Goal: Transaction & Acquisition: Purchase product/service

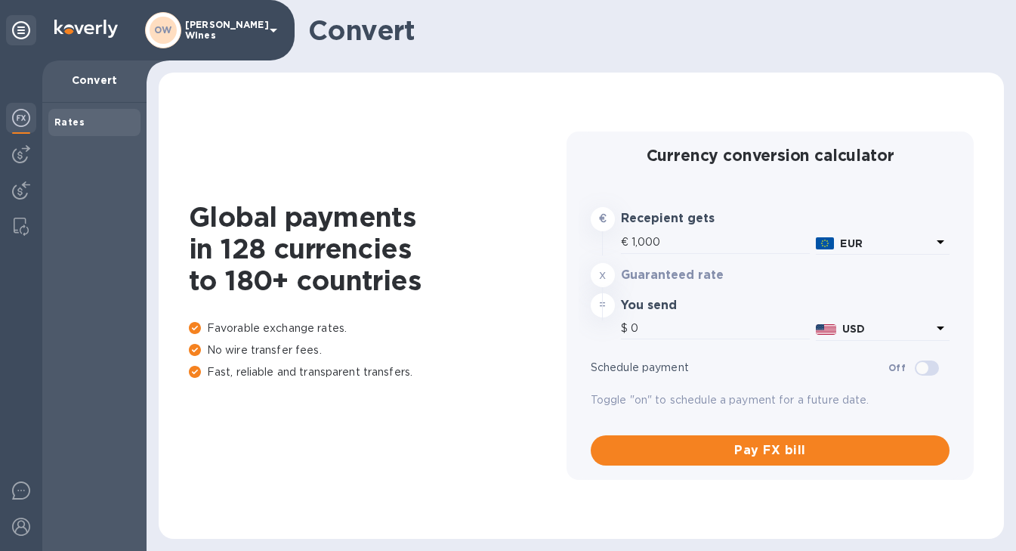
type input "1,178.6"
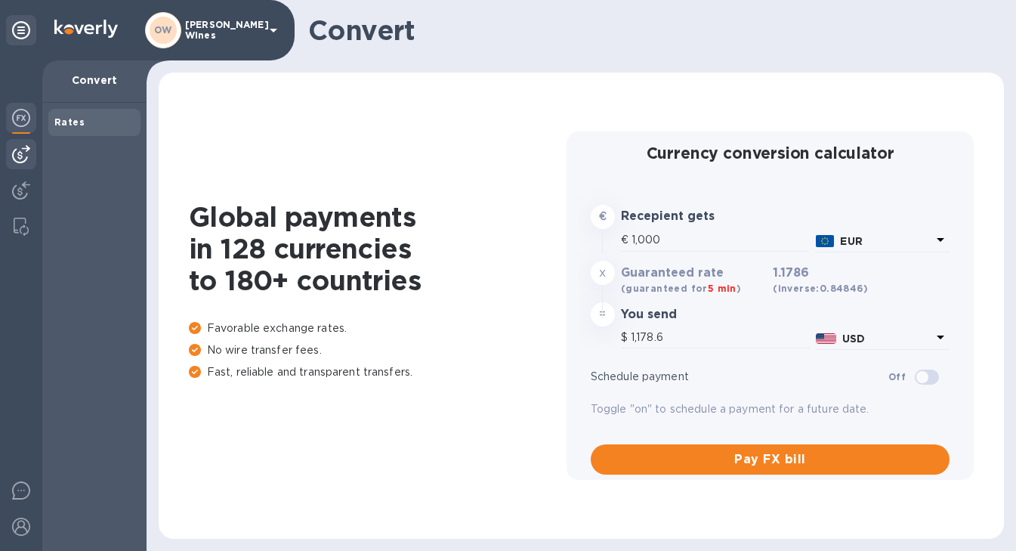
click at [21, 161] on img at bounding box center [21, 154] width 18 height 18
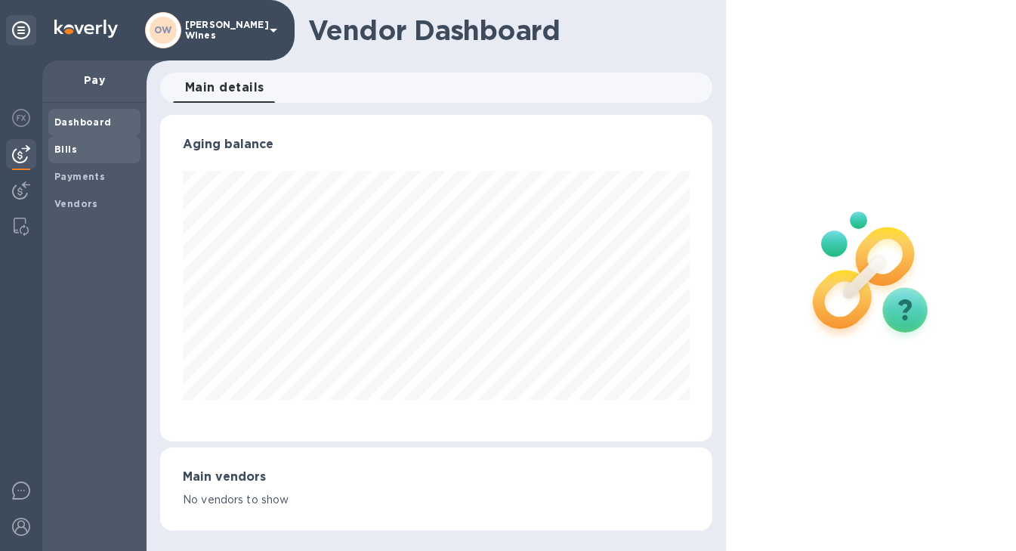
scroll to position [326, 552]
click at [65, 153] on b "Bills" at bounding box center [65, 149] width 23 height 11
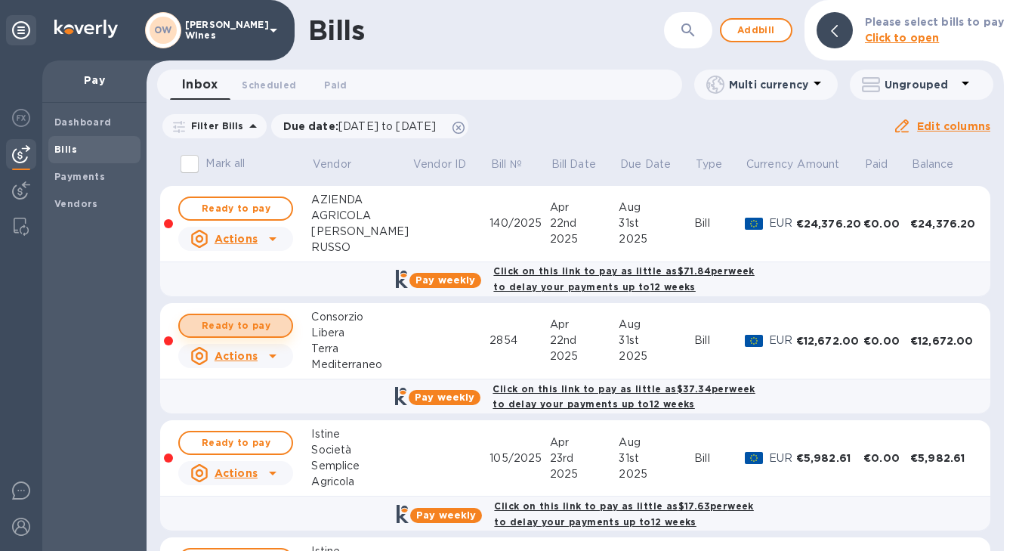
click at [231, 332] on span "Ready to pay" at bounding box center [236, 326] width 88 height 18
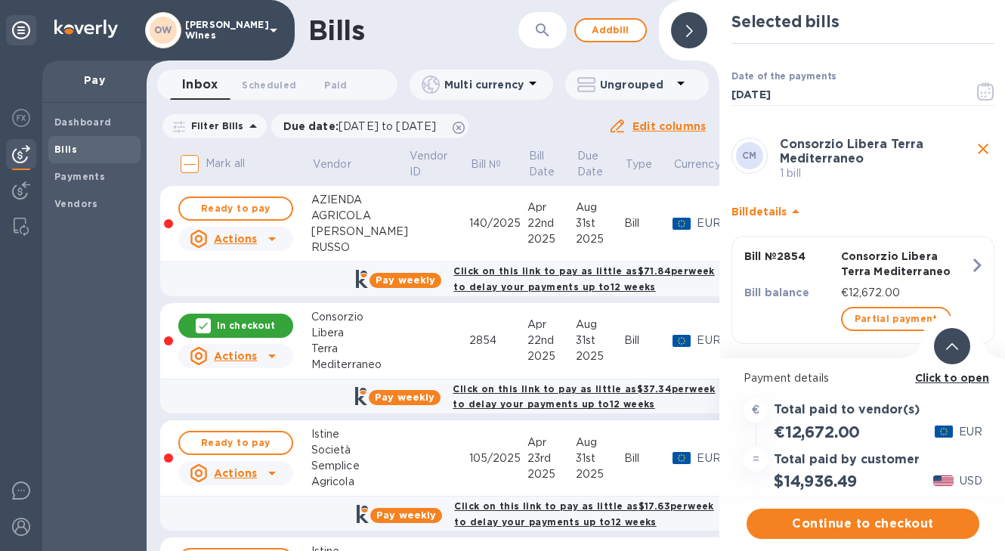
click at [970, 377] on b "Click to open" at bounding box center [952, 378] width 75 height 12
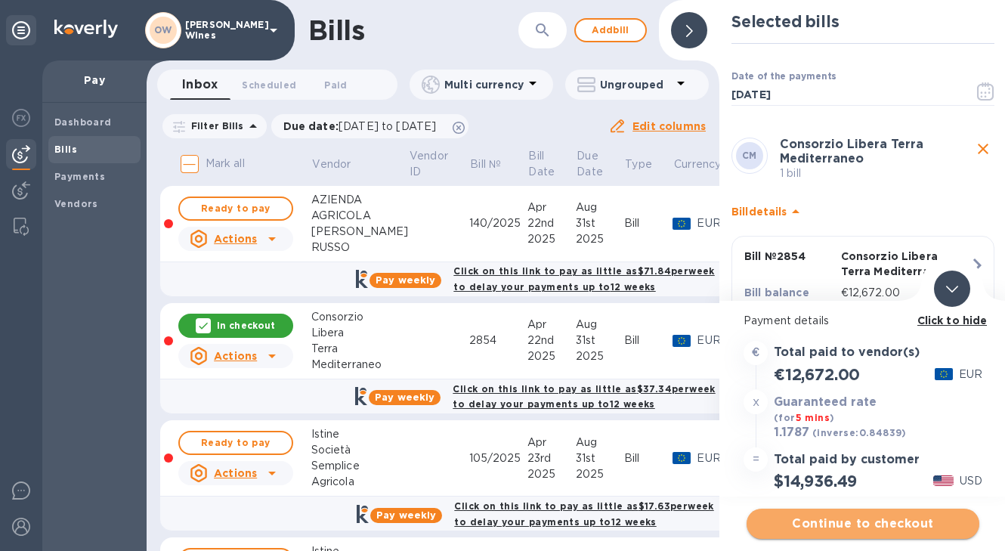
click at [851, 518] on span "Continue to checkout" at bounding box center [863, 524] width 209 height 18
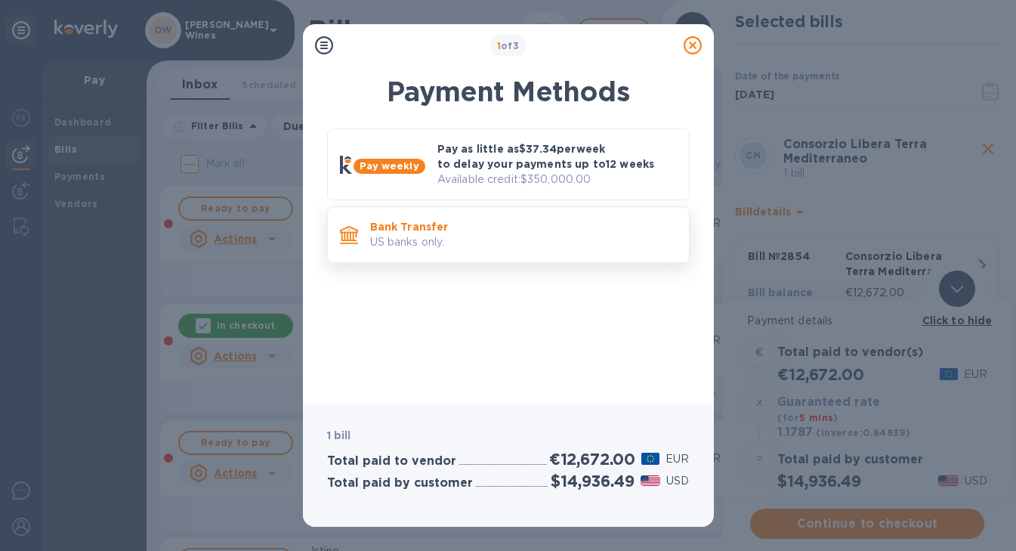
click at [422, 218] on div "Bank Transfer US banks only." at bounding box center [523, 234] width 319 height 43
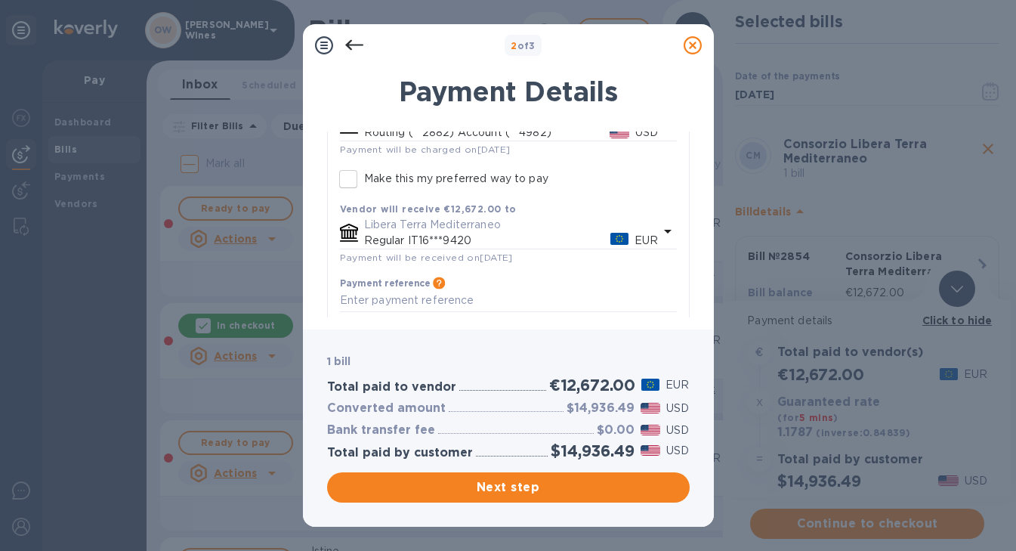
scroll to position [183, 0]
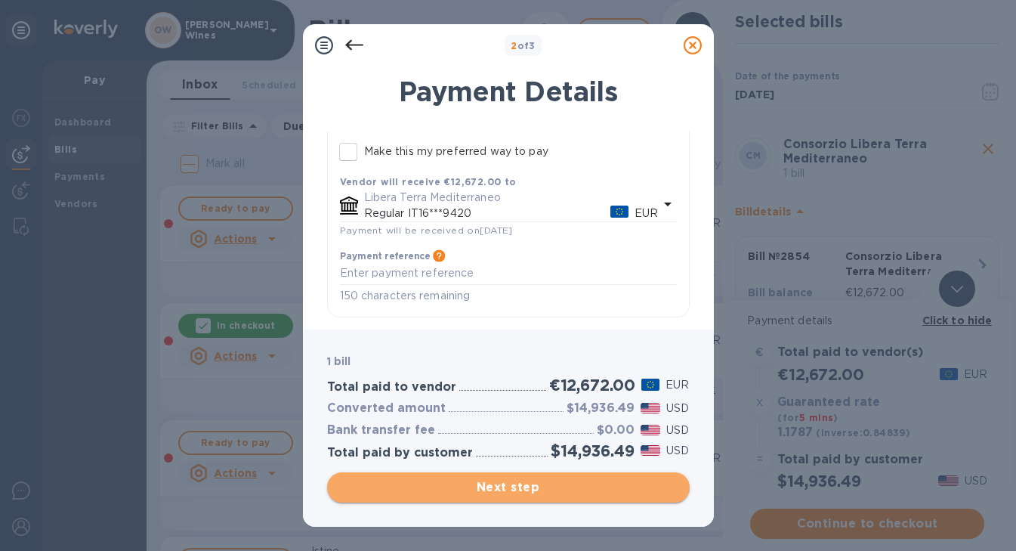
click at [524, 483] on span "Next step" at bounding box center [508, 487] width 339 height 18
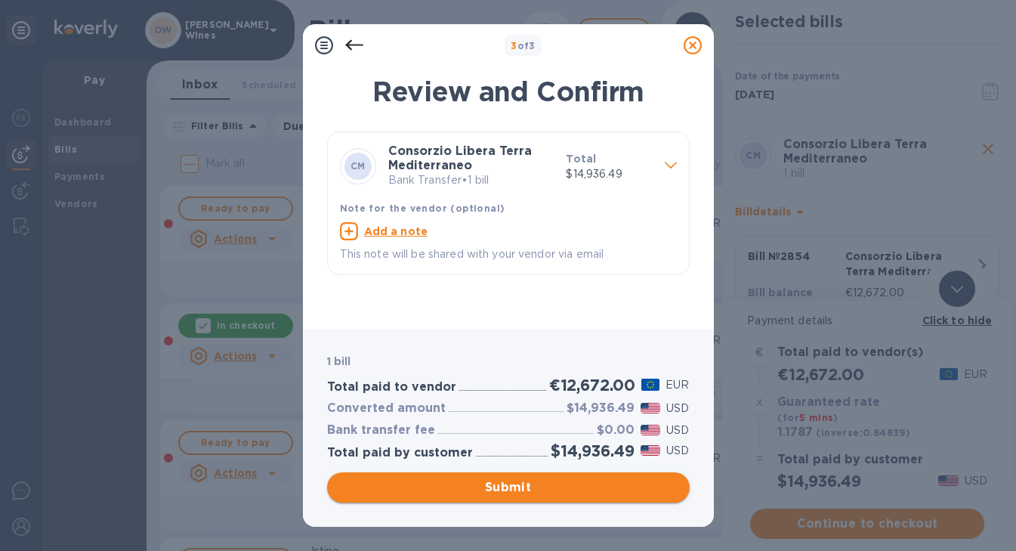
click at [527, 493] on span "Submit" at bounding box center [508, 487] width 339 height 18
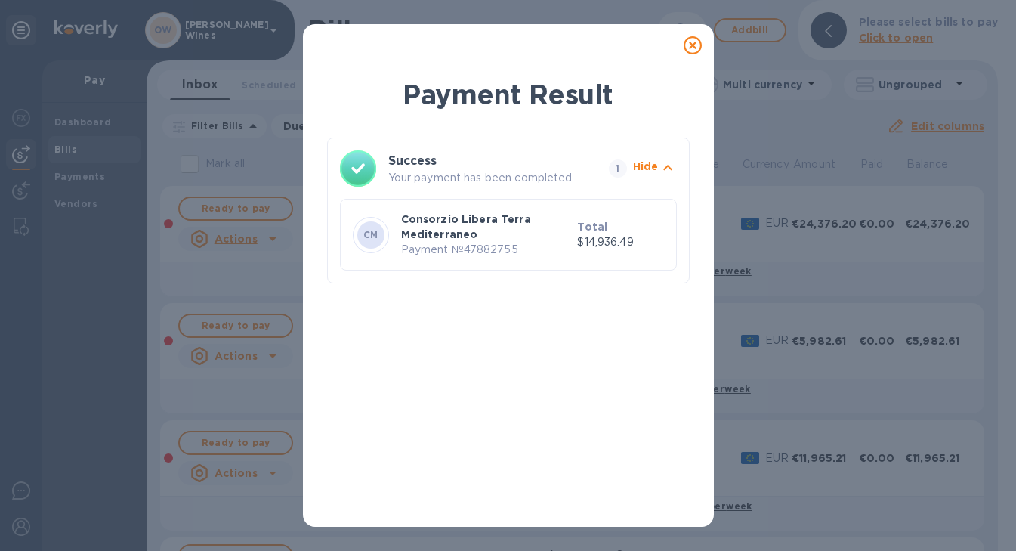
click at [692, 41] on icon at bounding box center [693, 45] width 18 height 18
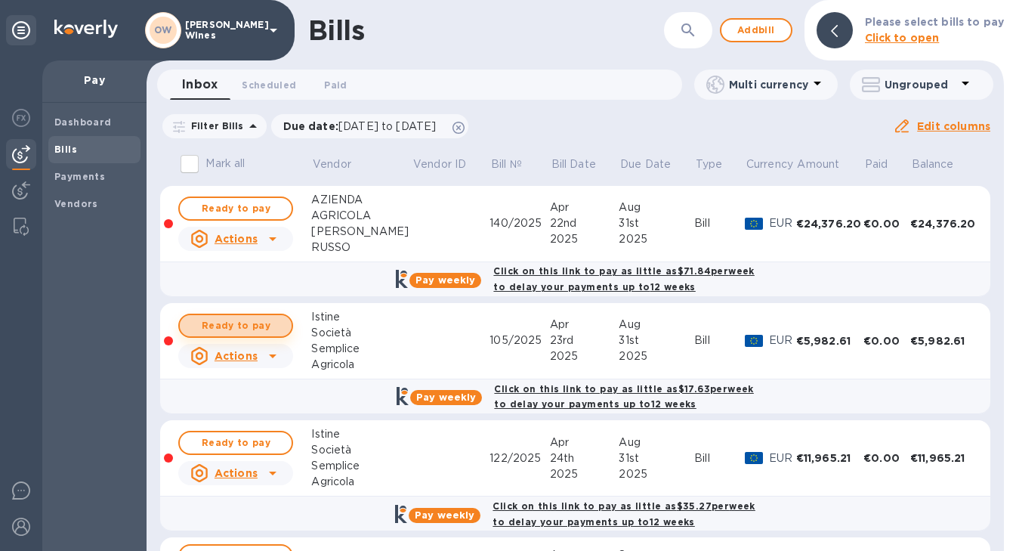
click at [252, 327] on span "Ready to pay" at bounding box center [236, 326] width 88 height 18
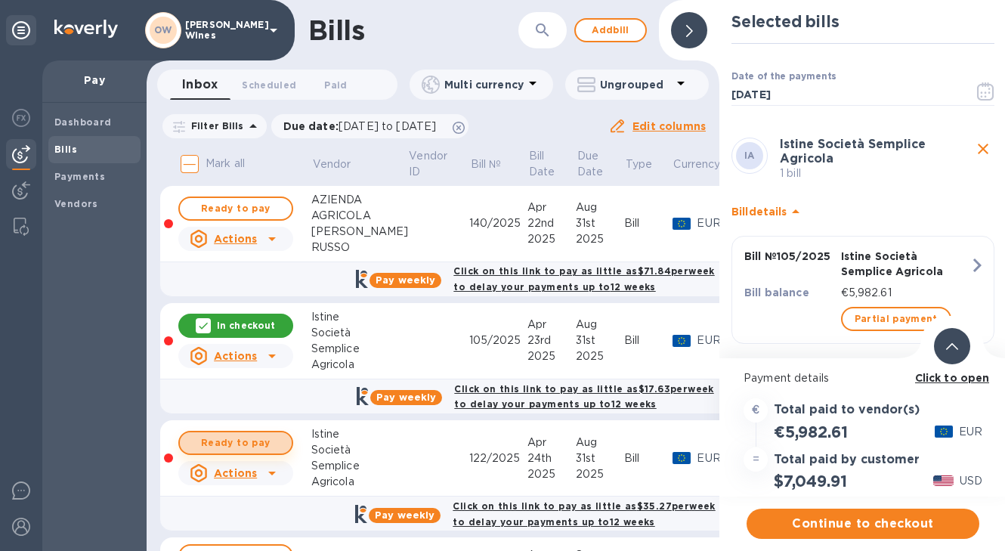
click at [244, 444] on span "Ready to pay" at bounding box center [236, 443] width 88 height 18
click at [965, 380] on b "Click to open" at bounding box center [952, 378] width 75 height 12
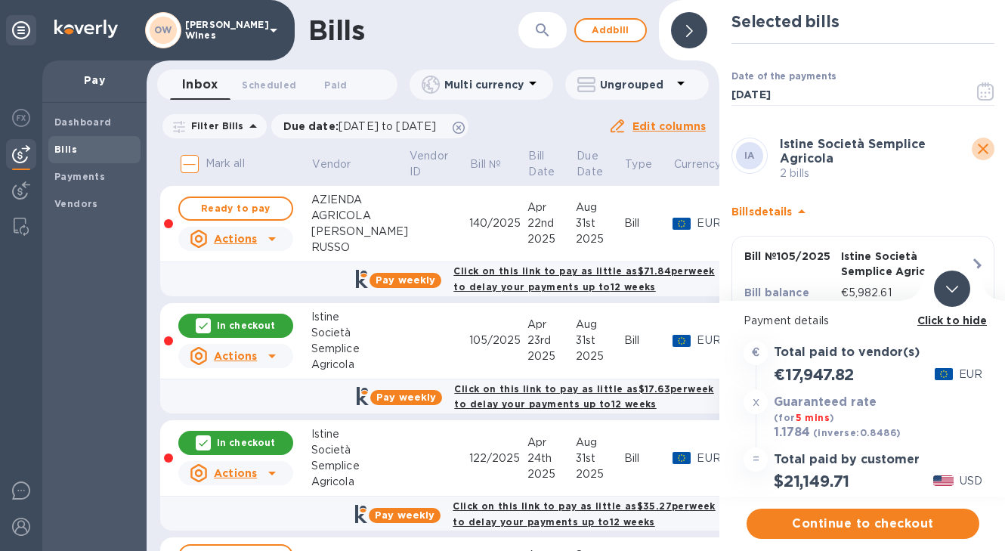
click at [979, 153] on icon "close" at bounding box center [983, 149] width 18 height 18
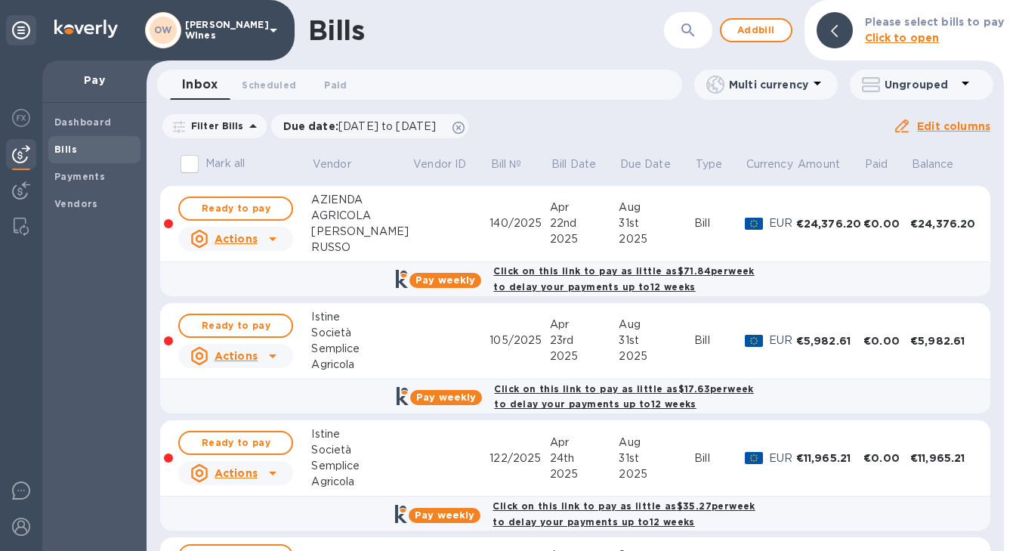
click at [512, 346] on div "105/2025" at bounding box center [520, 340] width 60 height 16
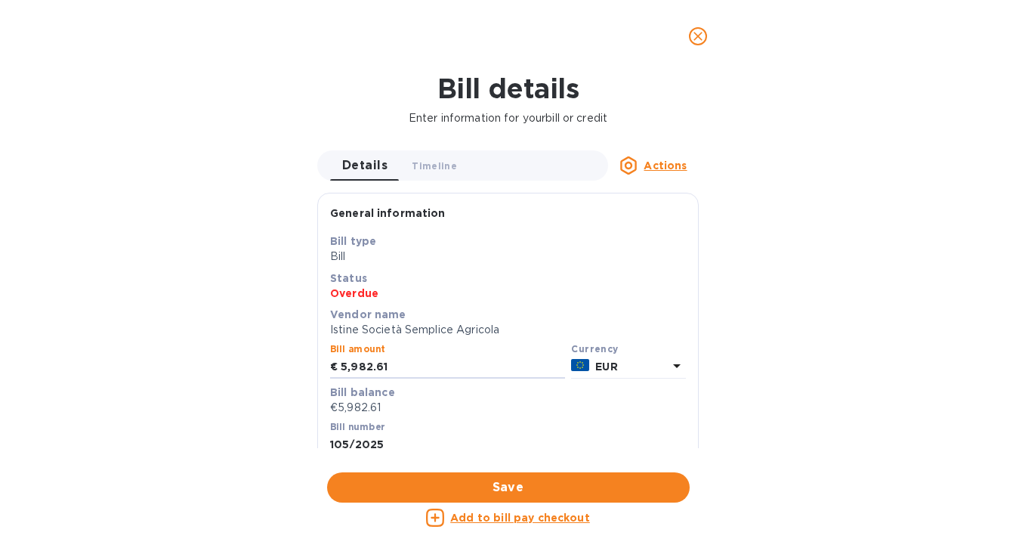
drag, startPoint x: 394, startPoint y: 365, endPoint x: 298, endPoint y: 365, distance: 96.0
click at [298, 365] on div "Bill details Enter information for your bill or credit Details 0 Timeline 0 Act…" at bounding box center [508, 312] width 1016 height 478
type input "5,512.39"
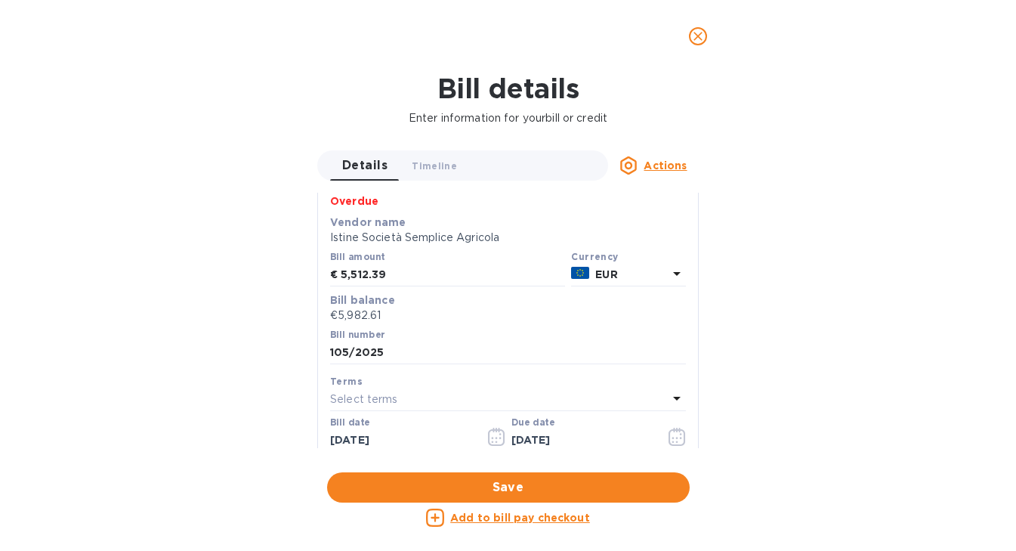
scroll to position [97, 0]
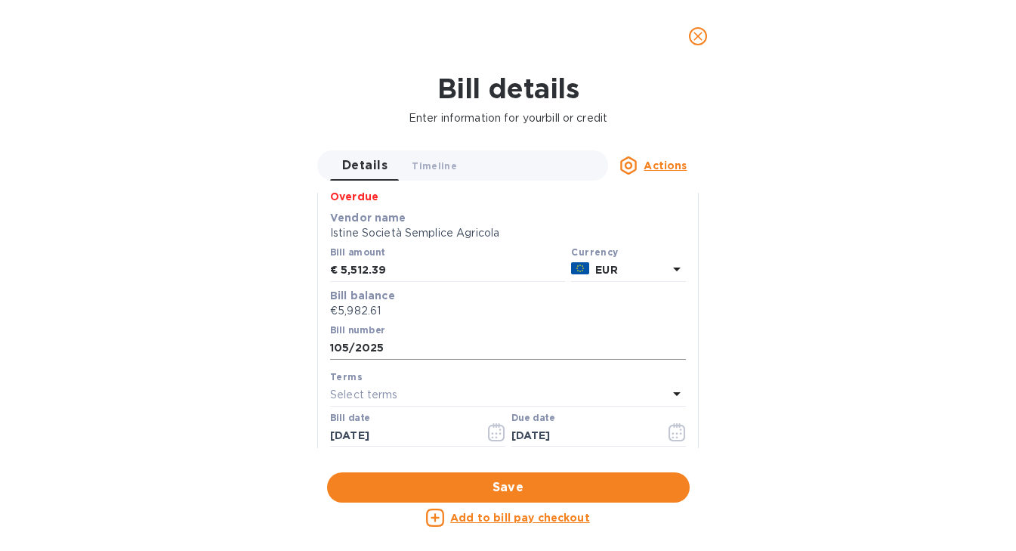
click at [458, 340] on input "105/2025" at bounding box center [508, 348] width 356 height 23
click at [401, 344] on input "105/2025" at bounding box center [508, 348] width 356 height 23
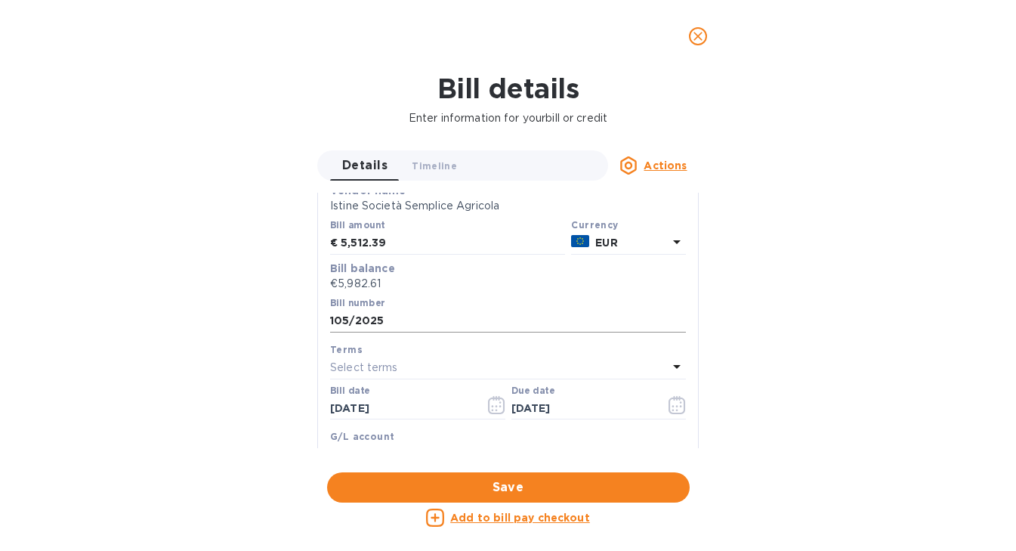
click at [430, 320] on input "105/2025" at bounding box center [508, 321] width 356 height 23
type input "105/2025 (less credit for 469.69 euros)"
click at [502, 484] on span "Save" at bounding box center [508, 487] width 339 height 18
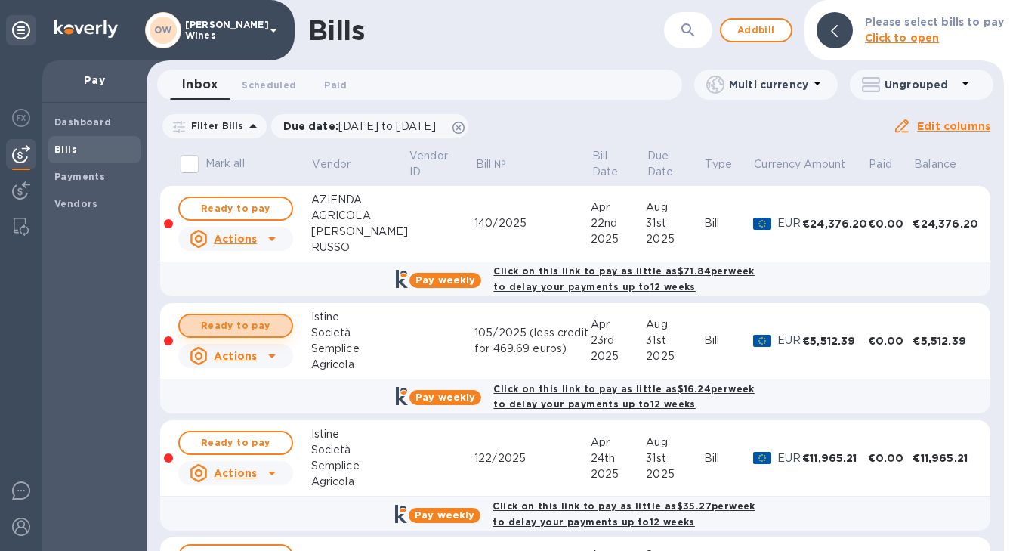
click at [223, 326] on span "Ready to pay" at bounding box center [236, 326] width 88 height 18
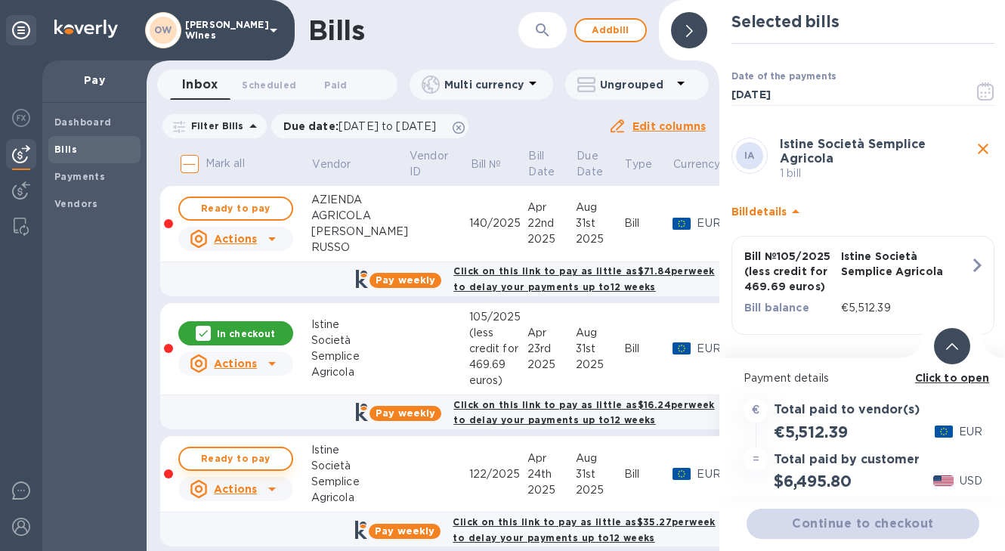
click at [233, 459] on span "Ready to pay" at bounding box center [236, 459] width 88 height 18
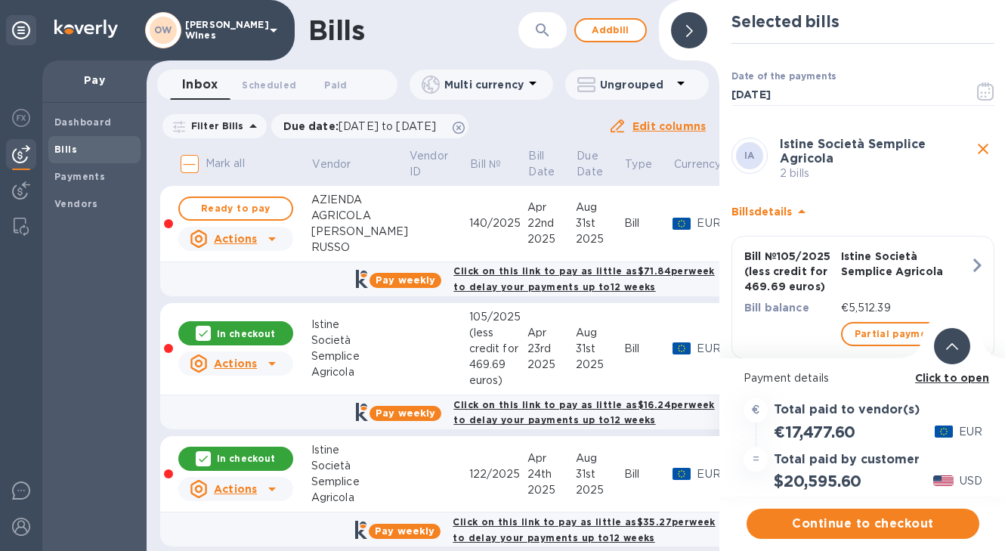
click at [948, 380] on b "Click to open" at bounding box center [952, 378] width 75 height 12
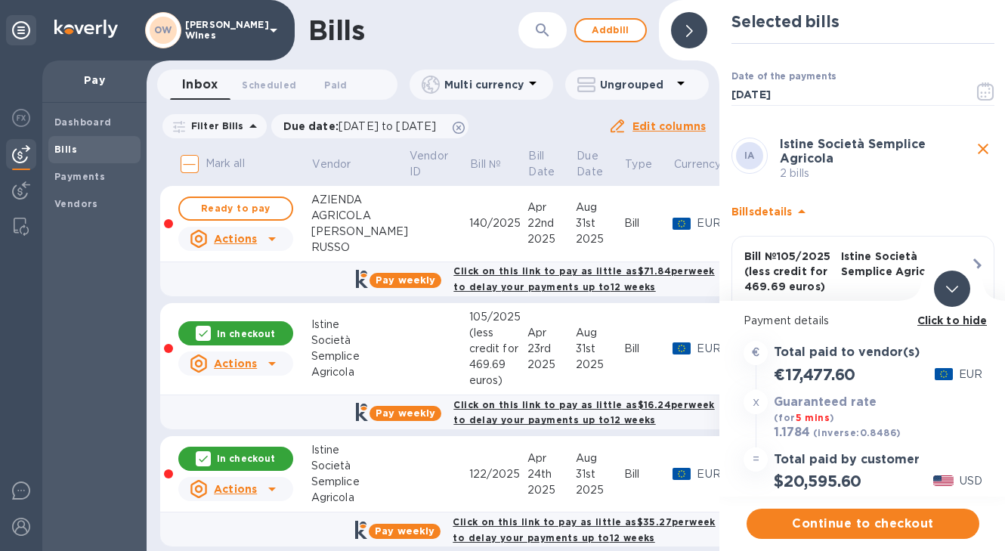
click at [261, 457] on p "In checkout" at bounding box center [246, 458] width 58 height 13
click at [252, 333] on p "In checkout" at bounding box center [246, 333] width 58 height 13
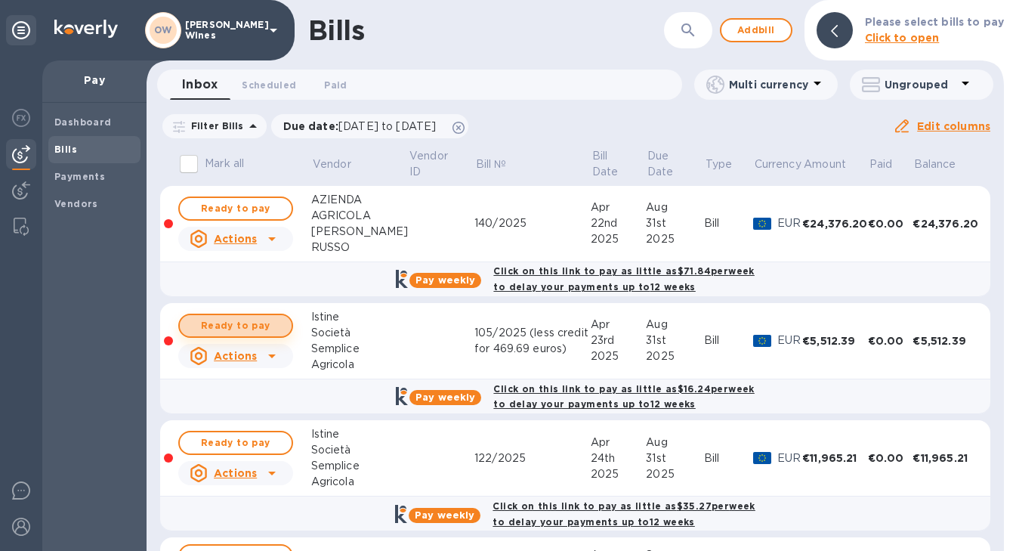
click at [234, 324] on span "Ready to pay" at bounding box center [236, 326] width 88 height 18
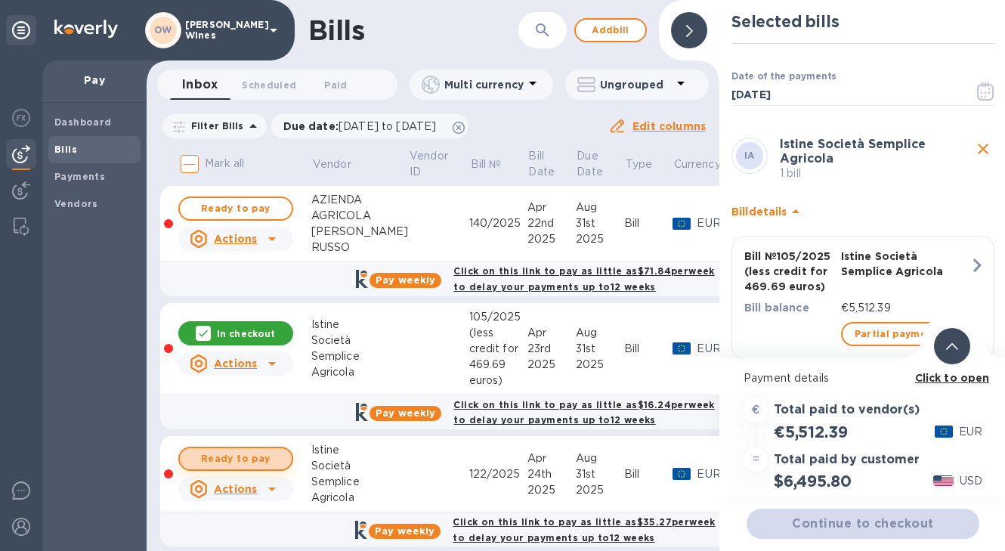
click at [245, 457] on span "Ready to pay" at bounding box center [236, 459] width 88 height 18
click at [927, 379] on b "Click to open" at bounding box center [952, 378] width 75 height 12
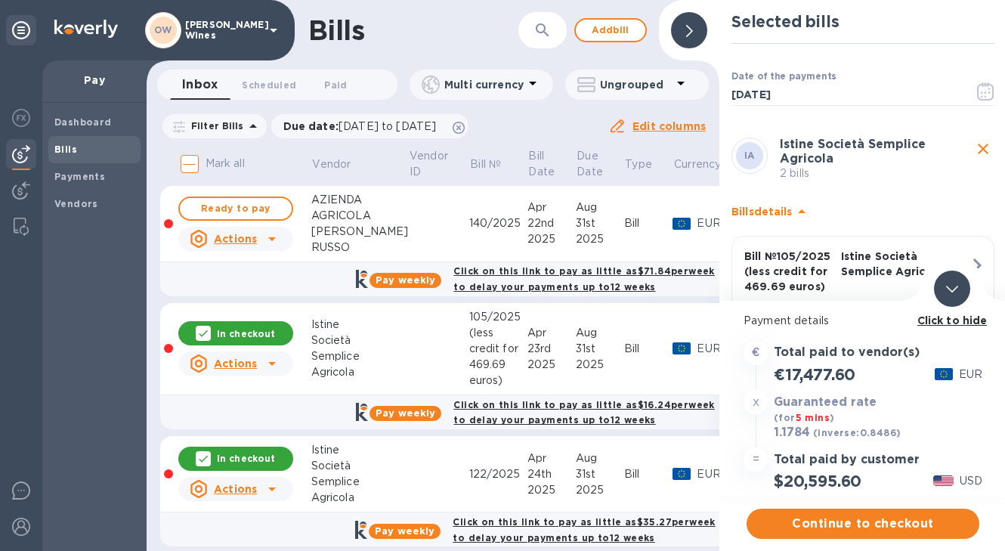
click at [929, 321] on b "Click to hide" at bounding box center [952, 320] width 70 height 12
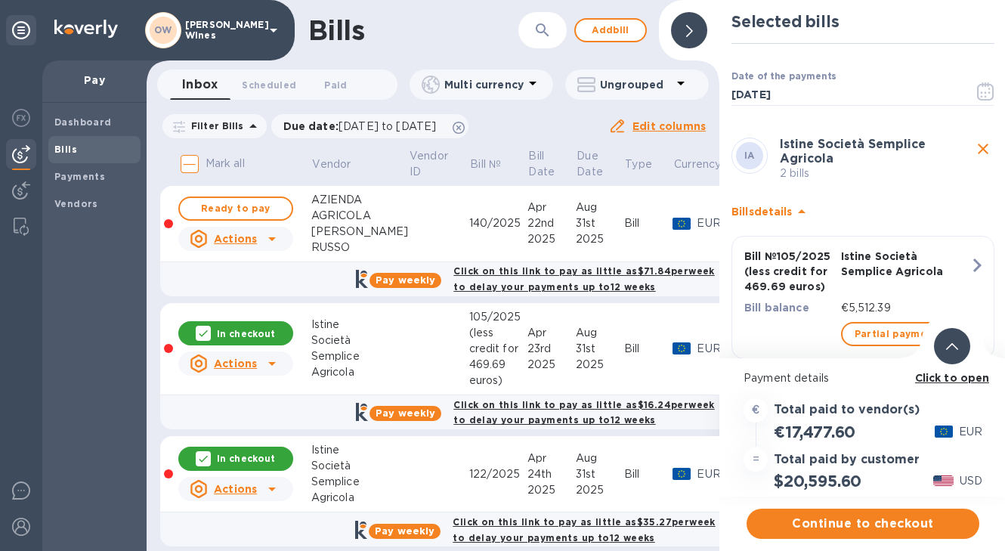
click at [576, 351] on div "31st" at bounding box center [600, 349] width 48 height 16
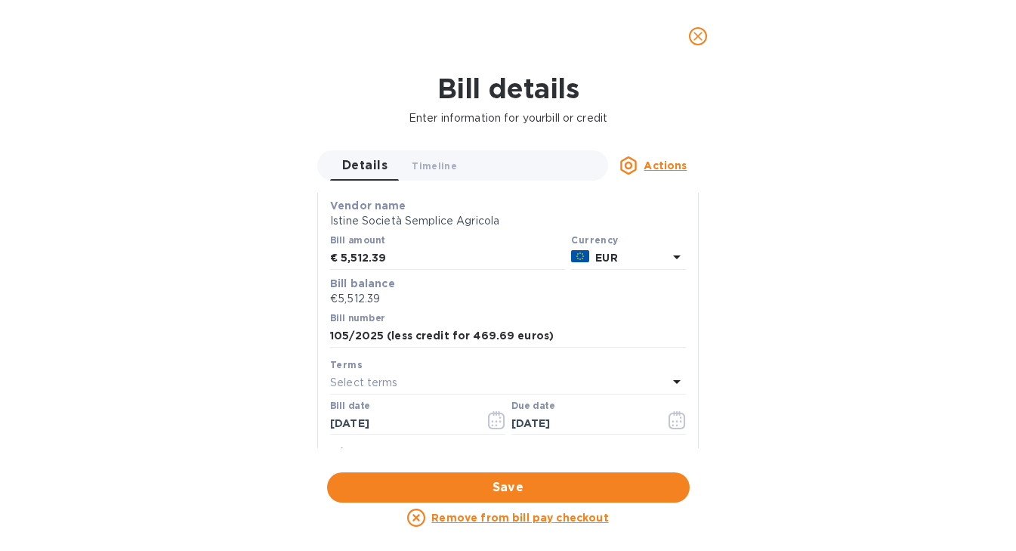
scroll to position [110, 0]
click at [410, 258] on input "5,512.39" at bounding box center [453, 257] width 224 height 23
type input "5,512.93"
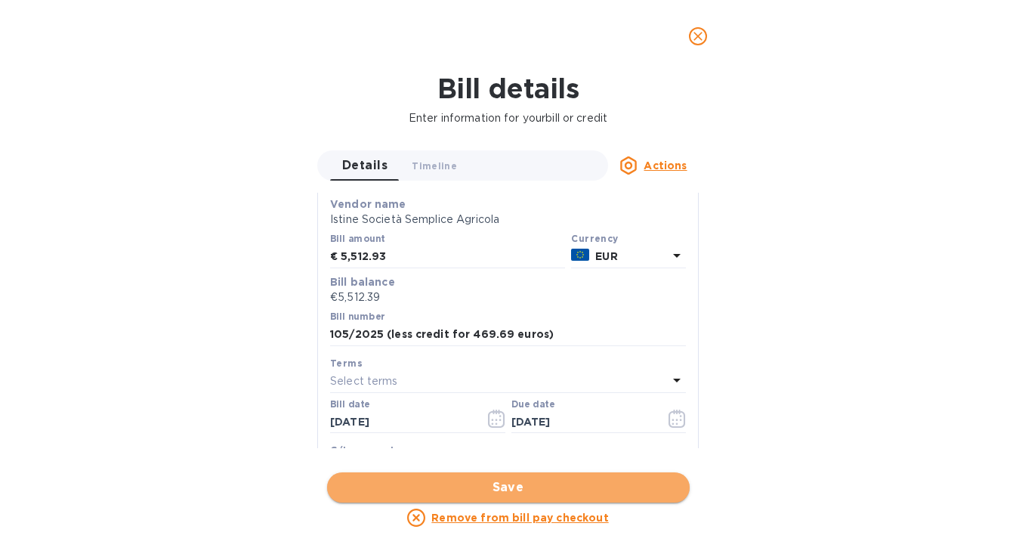
click at [425, 487] on span "Save" at bounding box center [508, 487] width 339 height 18
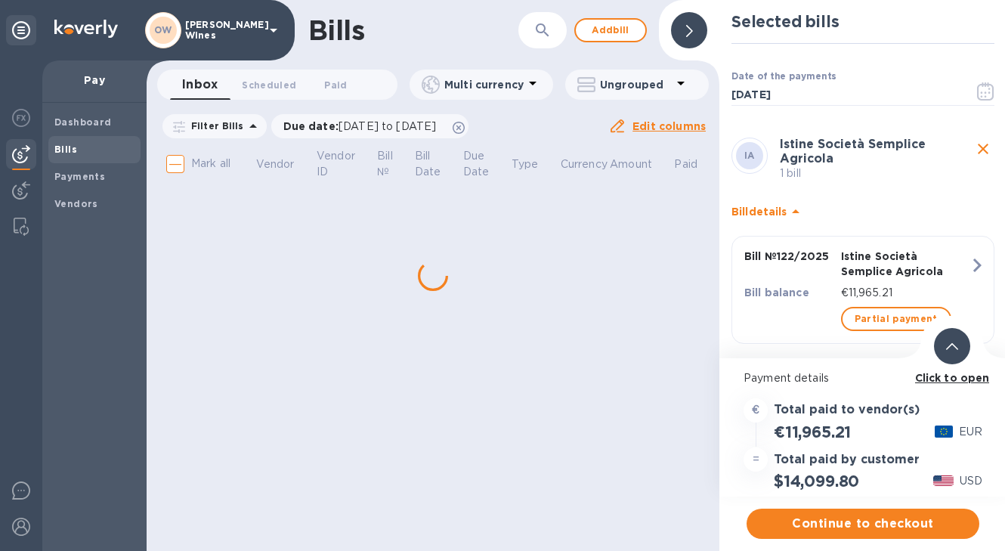
click at [253, 336] on div "Bills ​ Add bill Inbox 0 Scheduled 0 Paid 0 Multi currency Ungrouped Filter Bil…" at bounding box center [433, 275] width 573 height 551
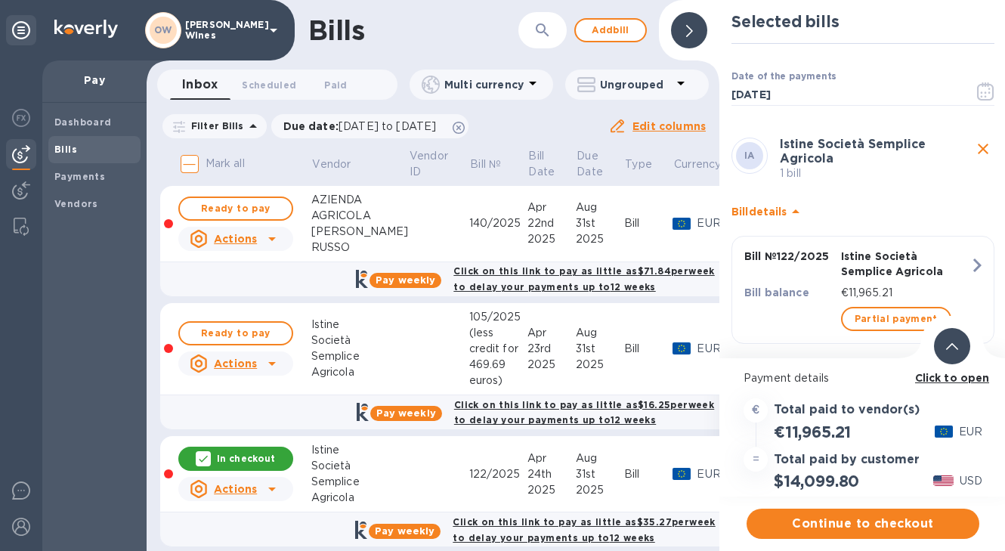
click at [253, 336] on span "Ready to pay" at bounding box center [236, 333] width 88 height 18
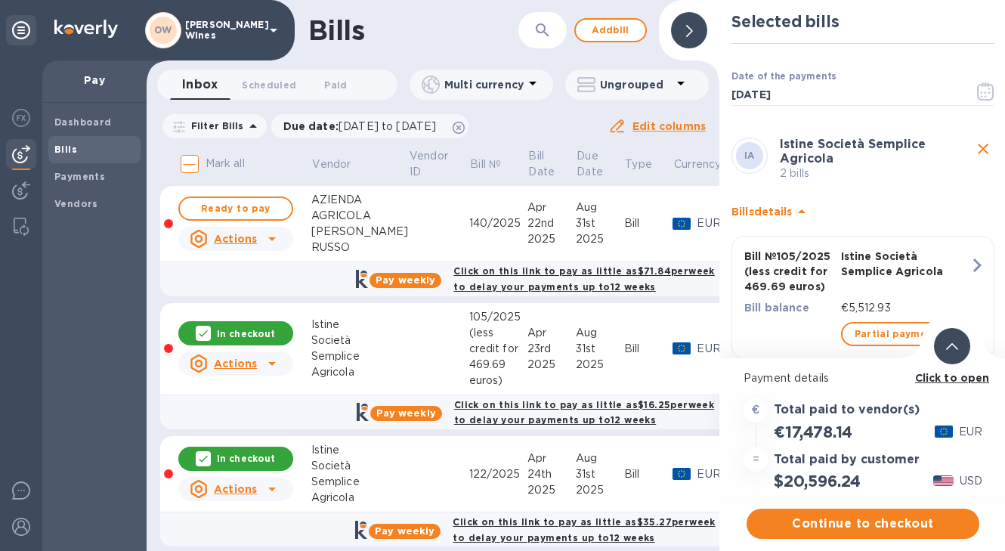
click at [946, 380] on b "Click to open" at bounding box center [952, 378] width 75 height 12
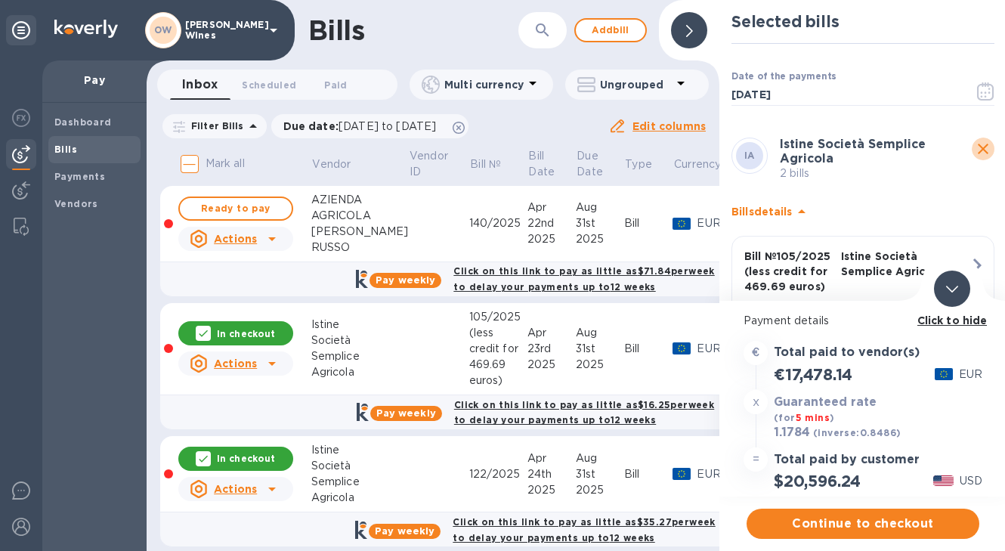
click at [978, 147] on icon "close" at bounding box center [983, 149] width 11 height 11
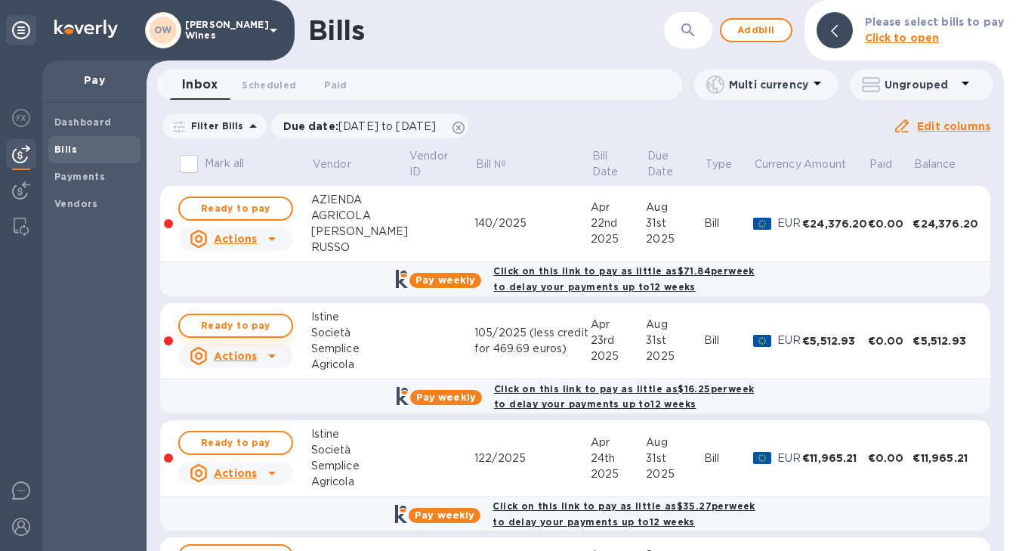
click at [236, 324] on span "Ready to pay" at bounding box center [236, 326] width 88 height 18
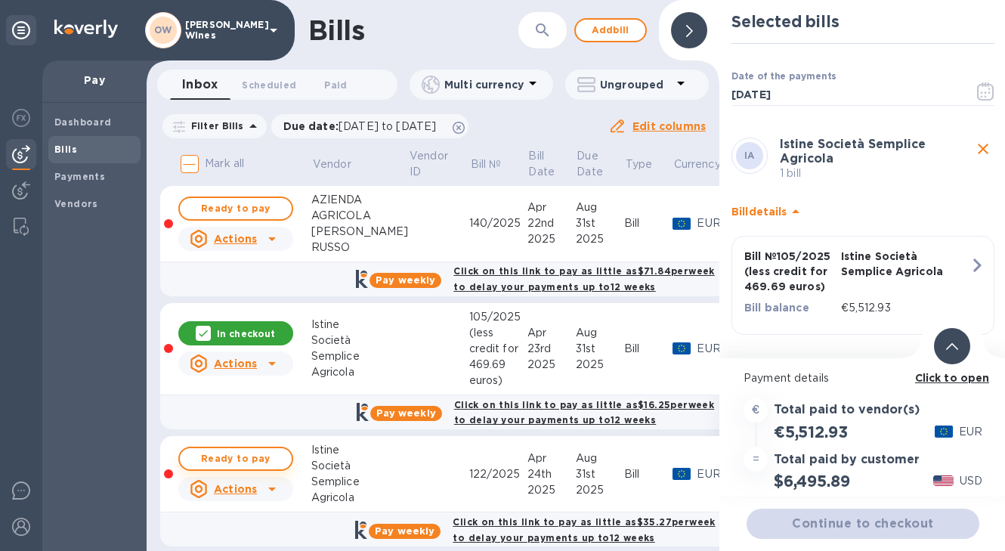
click at [248, 460] on span "Ready to pay" at bounding box center [236, 459] width 88 height 18
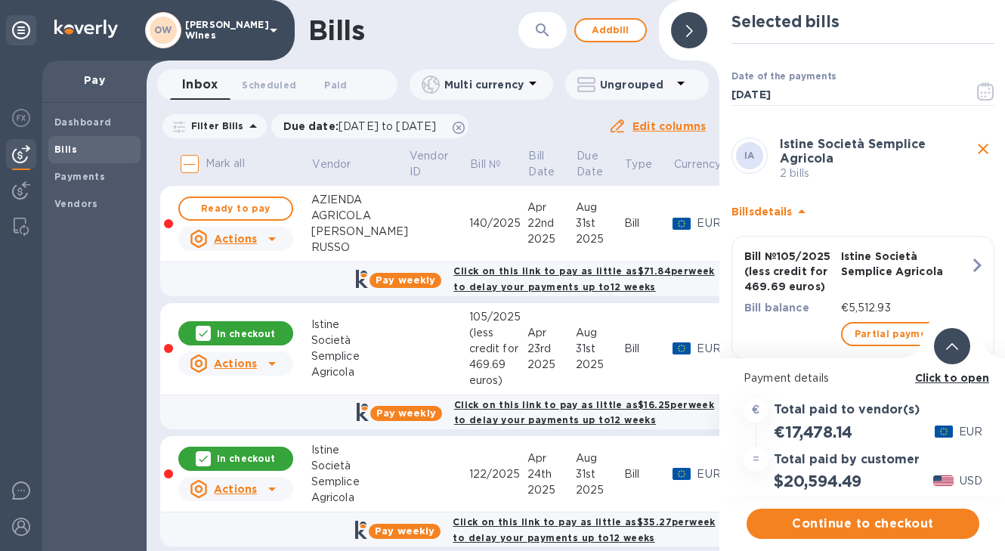
click at [946, 382] on b "Click to open" at bounding box center [952, 378] width 75 height 12
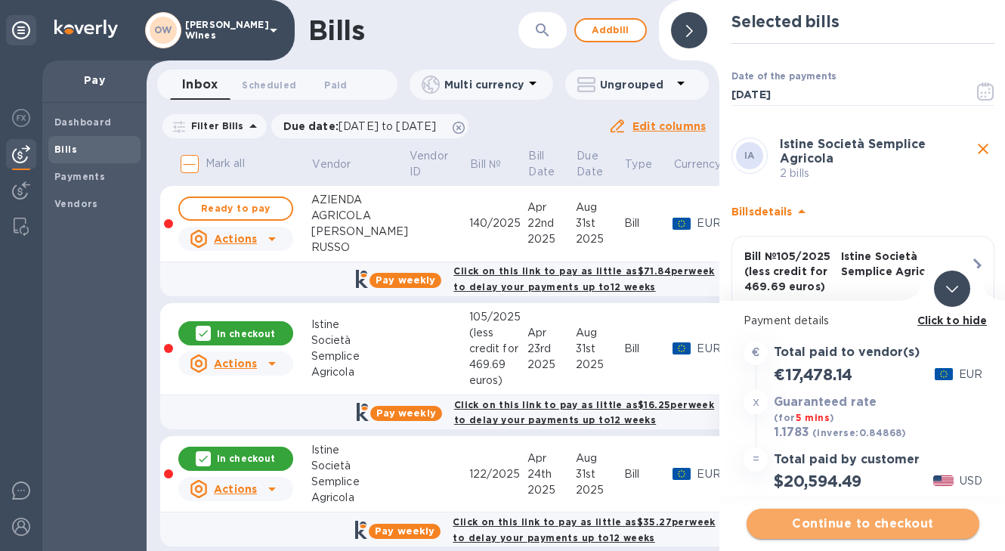
click at [851, 525] on span "Continue to checkout" at bounding box center [863, 524] width 209 height 18
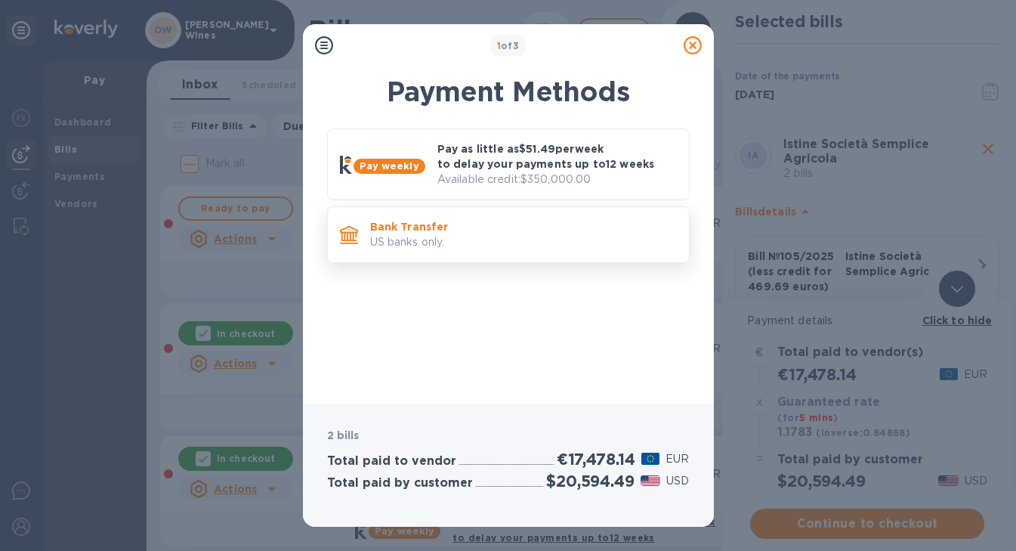
click at [441, 237] on p "US banks only." at bounding box center [523, 242] width 307 height 16
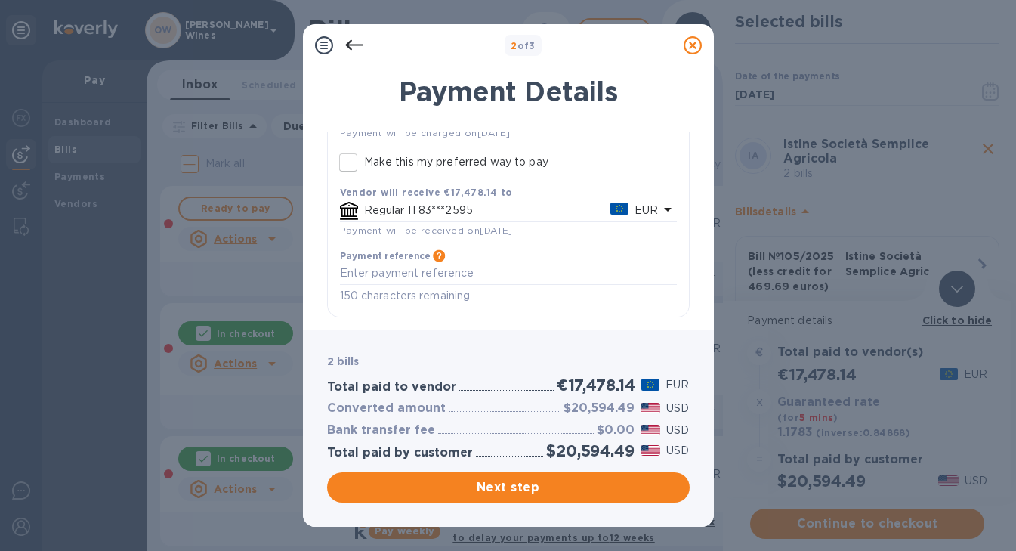
scroll to position [172, 0]
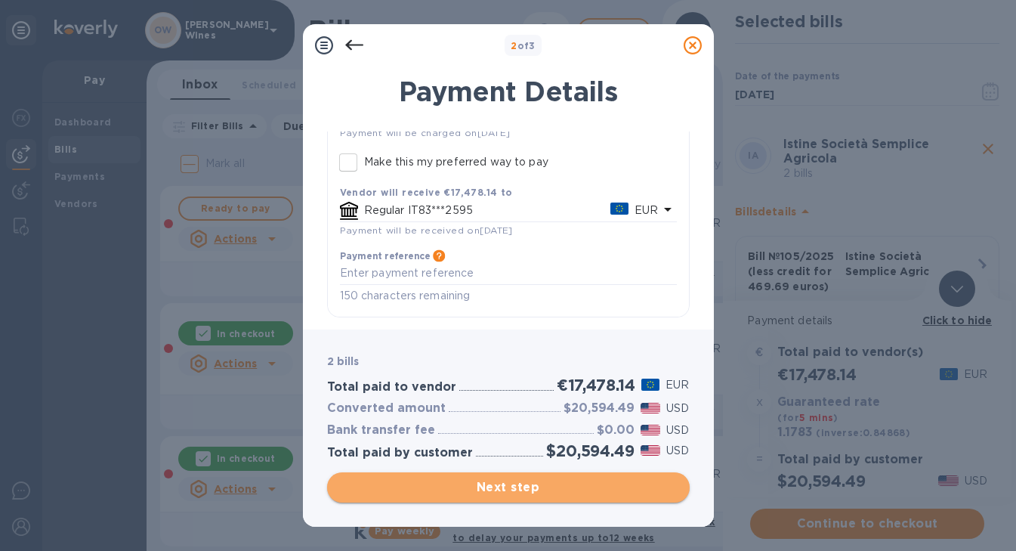
click at [524, 487] on span "Next step" at bounding box center [508, 487] width 339 height 18
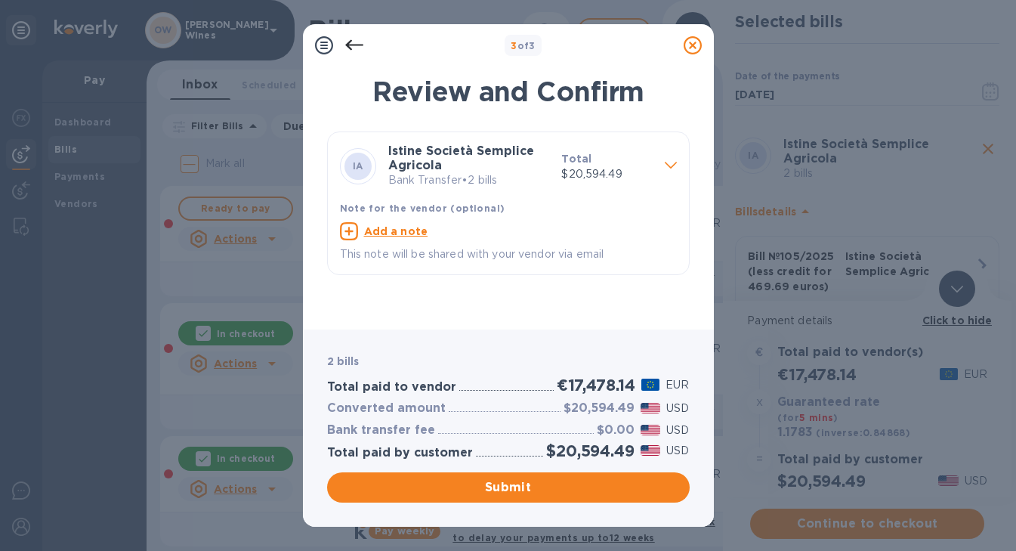
click at [348, 49] on icon at bounding box center [354, 45] width 18 height 18
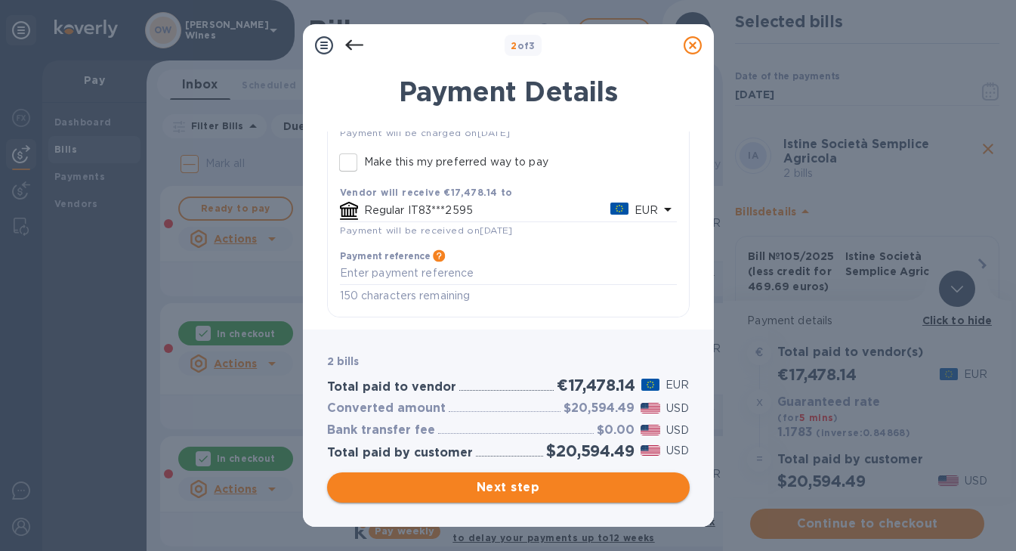
click at [568, 483] on span "Next step" at bounding box center [508, 487] width 339 height 18
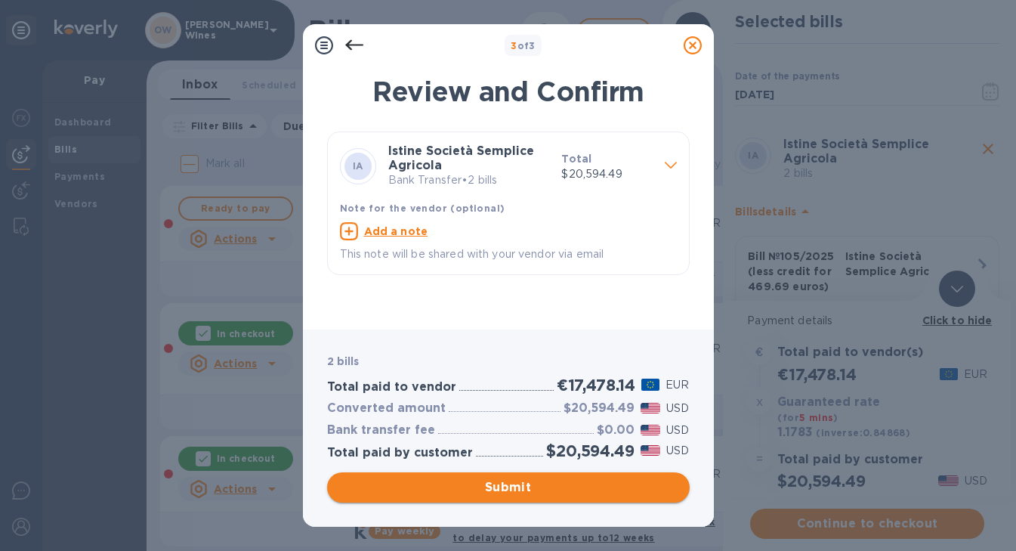
click at [563, 487] on span "Submit" at bounding box center [508, 487] width 339 height 18
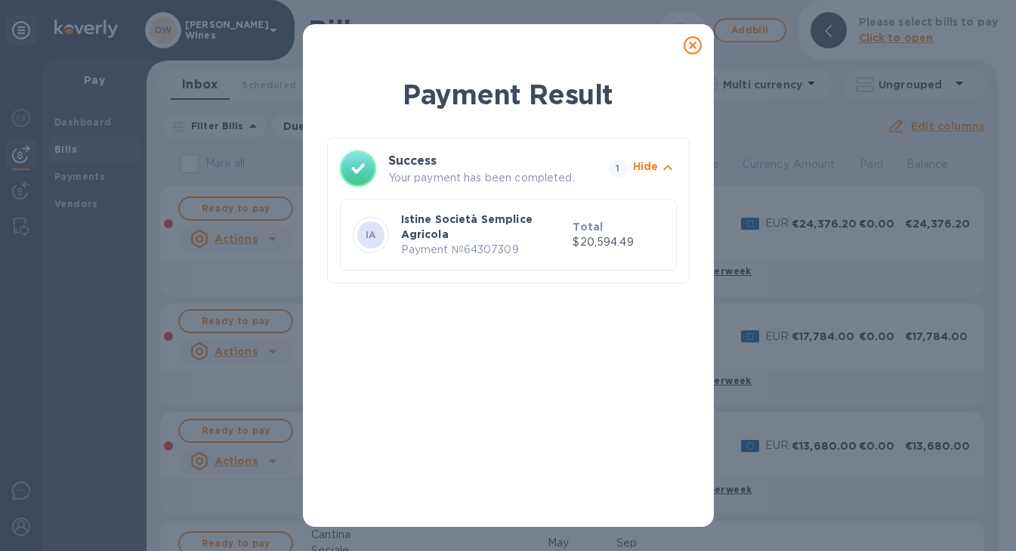
click at [685, 45] on icon at bounding box center [693, 45] width 18 height 18
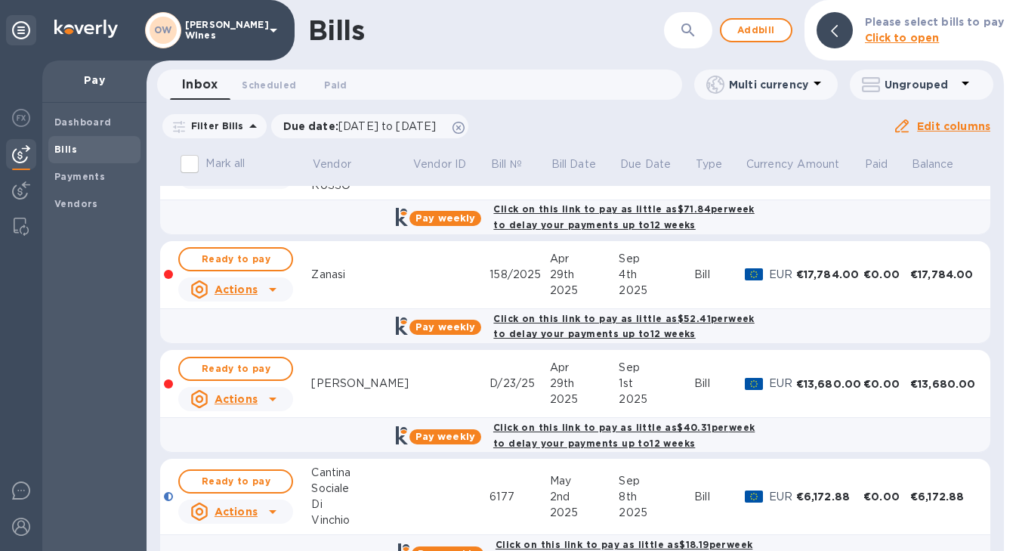
scroll to position [0, 0]
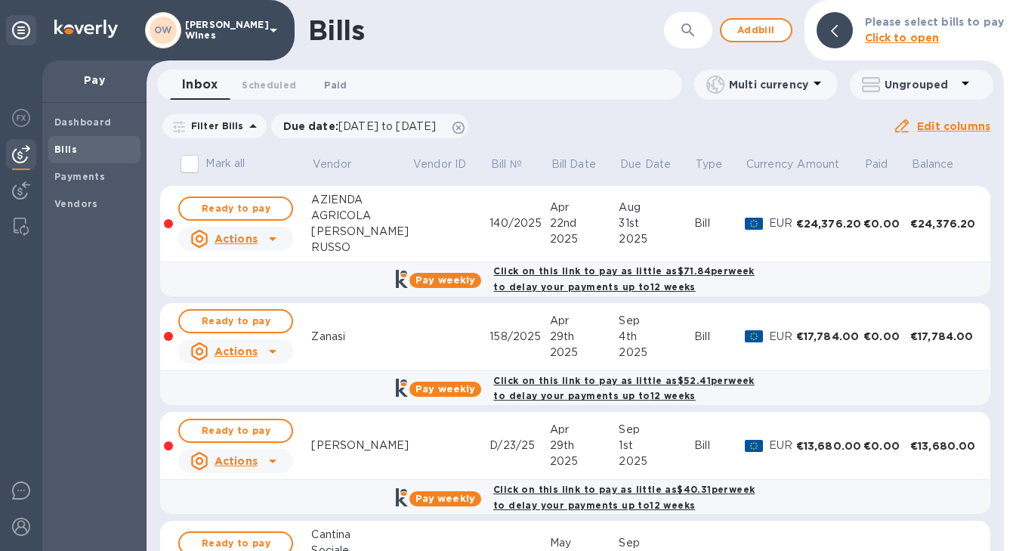
click at [339, 85] on span "Paid 0" at bounding box center [335, 85] width 23 height 16
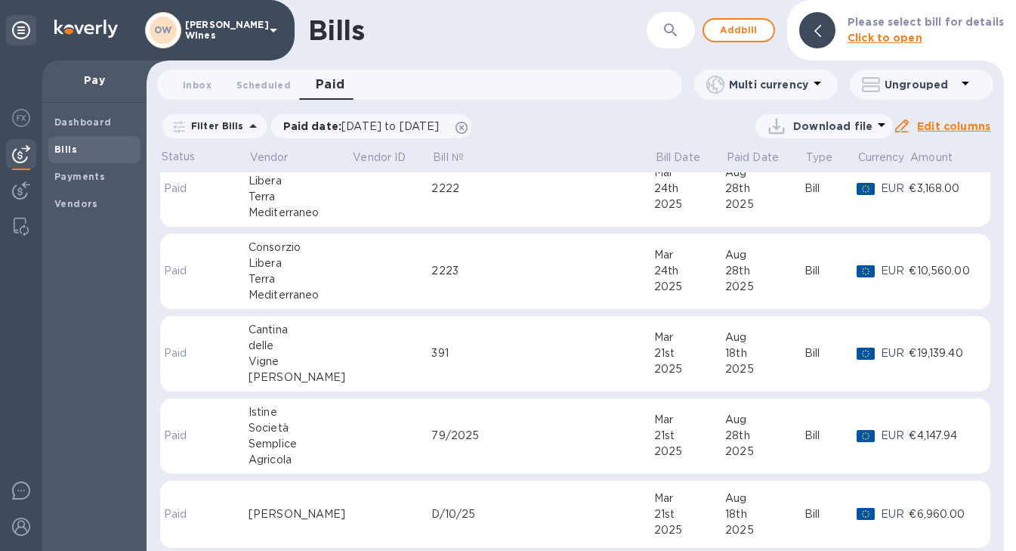
scroll to position [3420, 0]
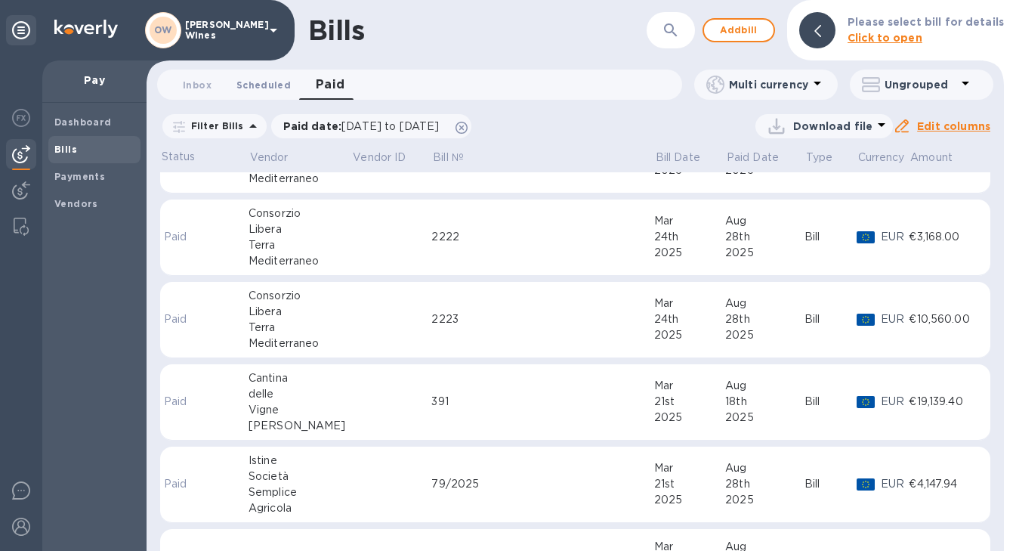
click at [260, 87] on span "Scheduled 0" at bounding box center [264, 85] width 54 height 16
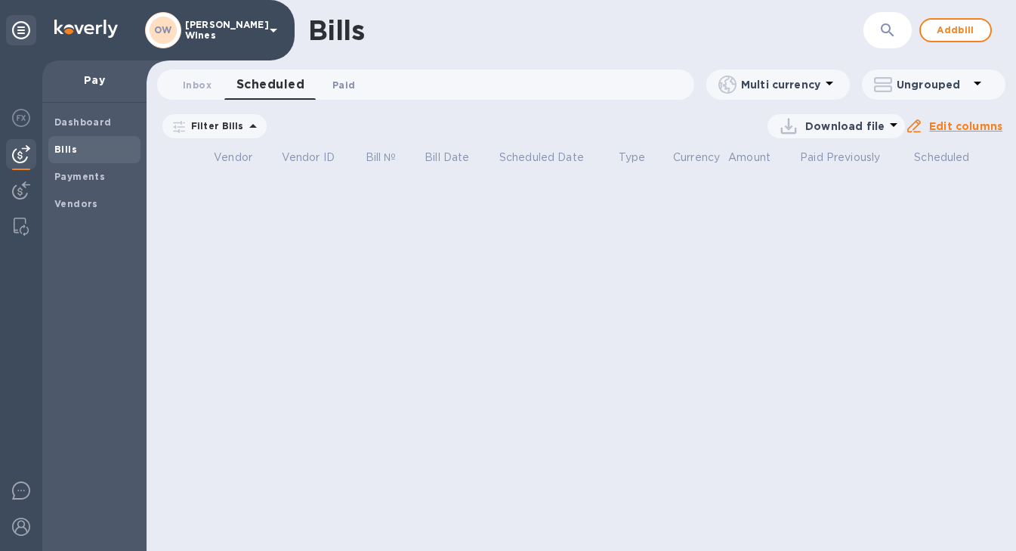
click at [351, 85] on span "Paid 0" at bounding box center [343, 85] width 23 height 16
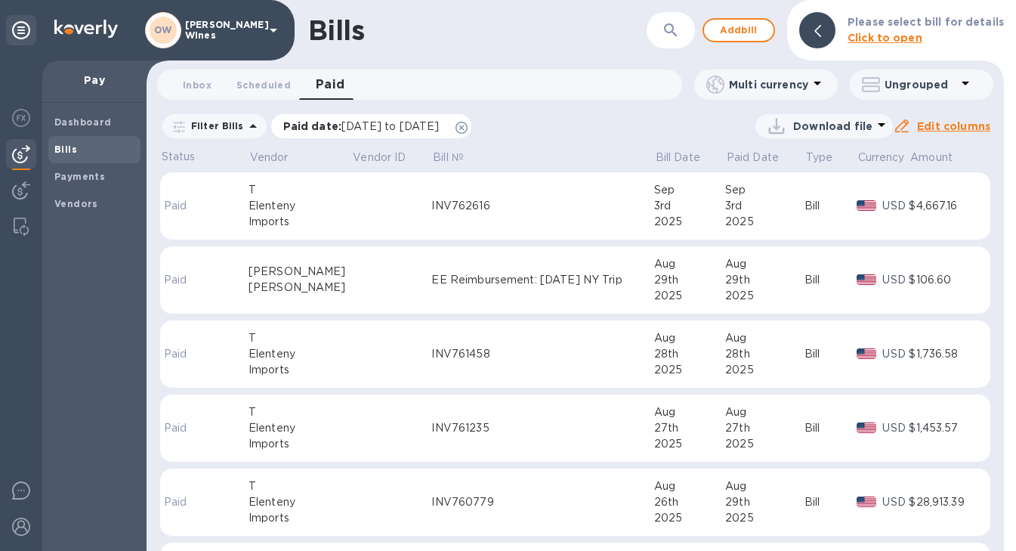
click at [447, 126] on p "Paid date : [DATE] to [DATE]" at bounding box center [365, 126] width 164 height 15
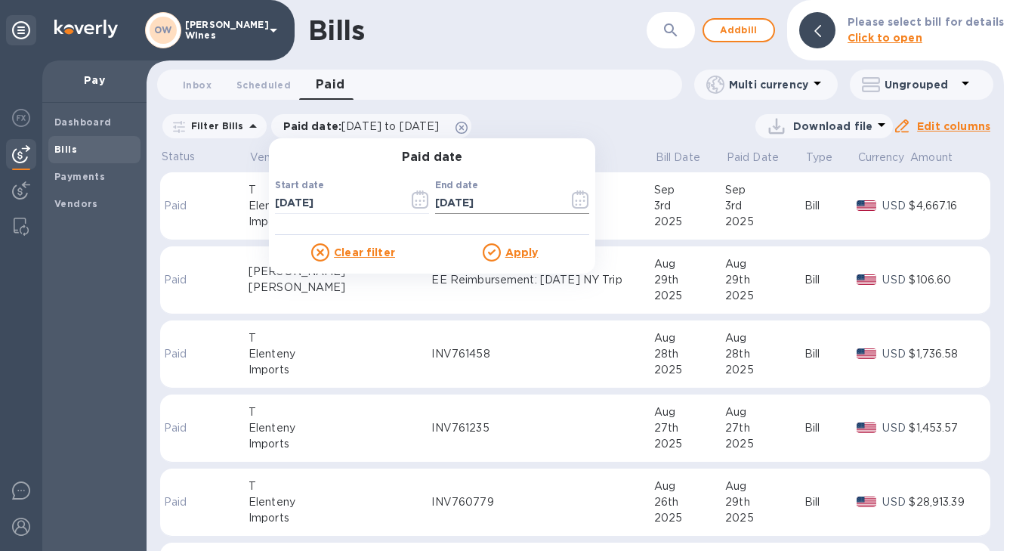
click at [577, 203] on icon "button" at bounding box center [580, 199] width 17 height 18
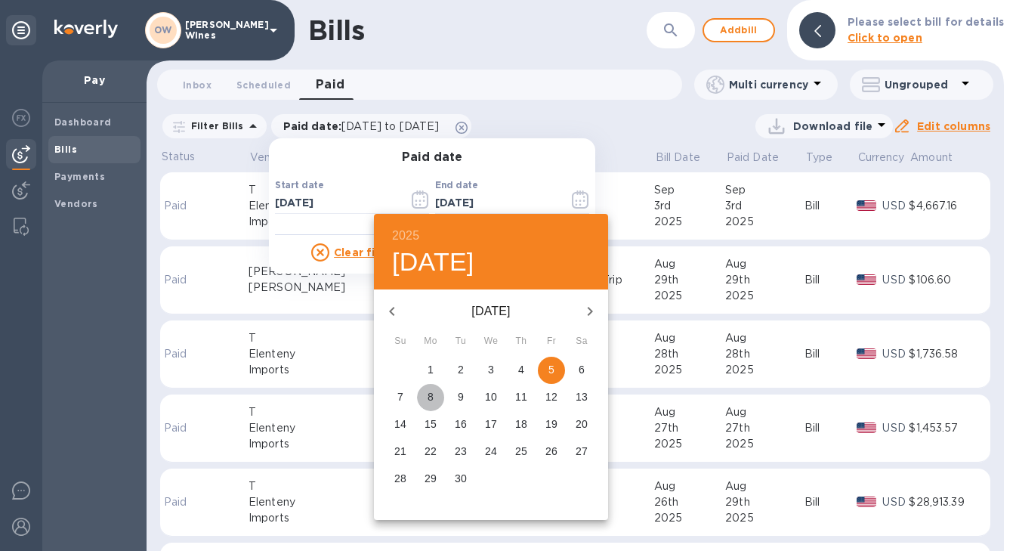
click at [437, 397] on span "8" at bounding box center [430, 396] width 27 height 15
type input "[DATE]"
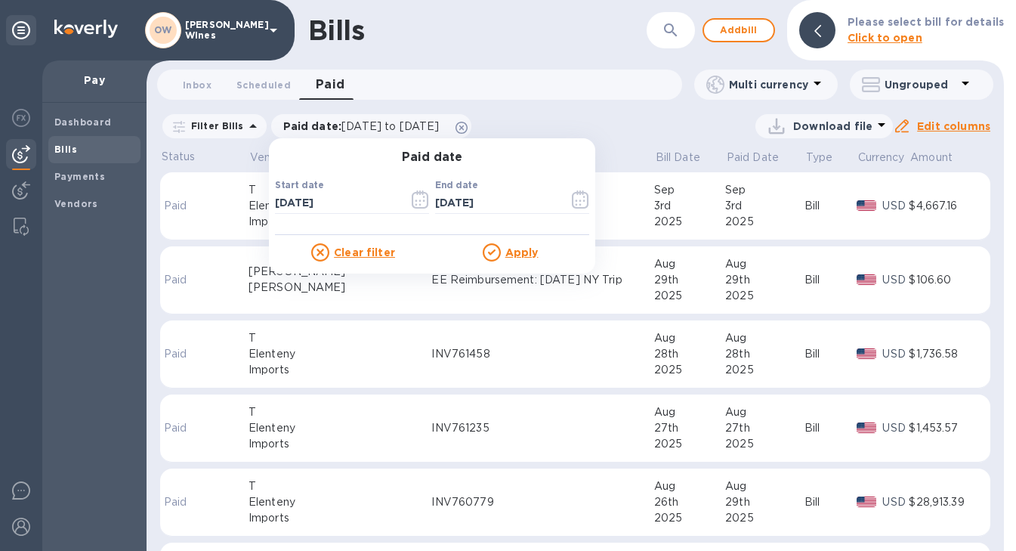
click at [518, 240] on div "Clear filter Apply" at bounding box center [432, 248] width 314 height 26
click at [512, 262] on div "Paid date Start date [DATE] ​ End date [DATE] ​ Clear filter Apply" at bounding box center [432, 205] width 326 height 135
click at [515, 253] on u "Apply" at bounding box center [522, 252] width 33 height 12
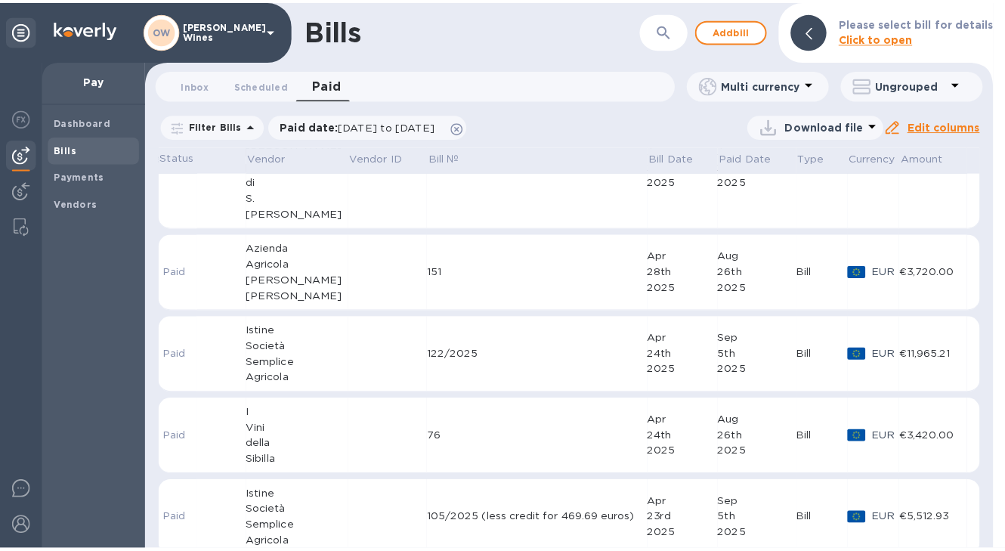
scroll to position [2569, 0]
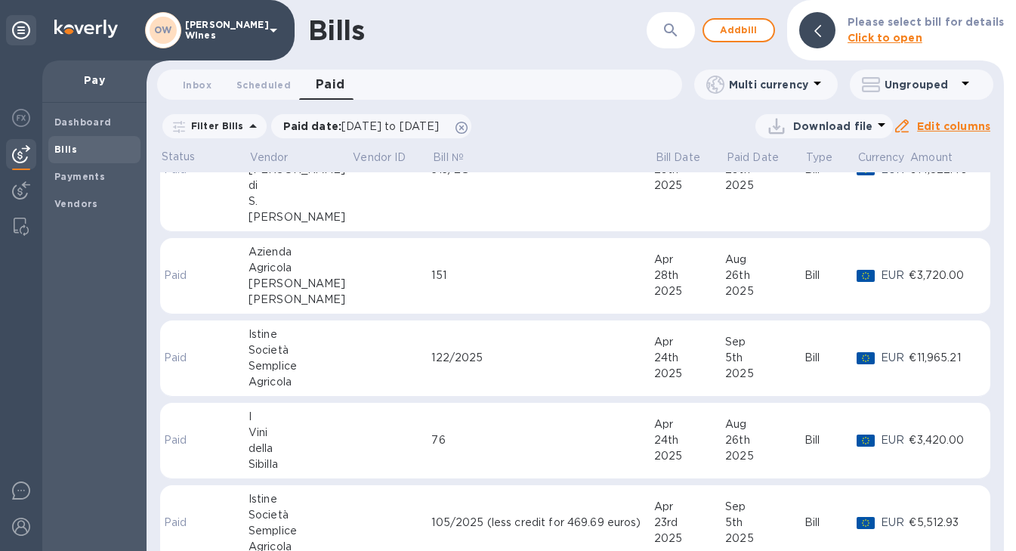
click at [366, 354] on td at bounding box center [392, 358] width 80 height 76
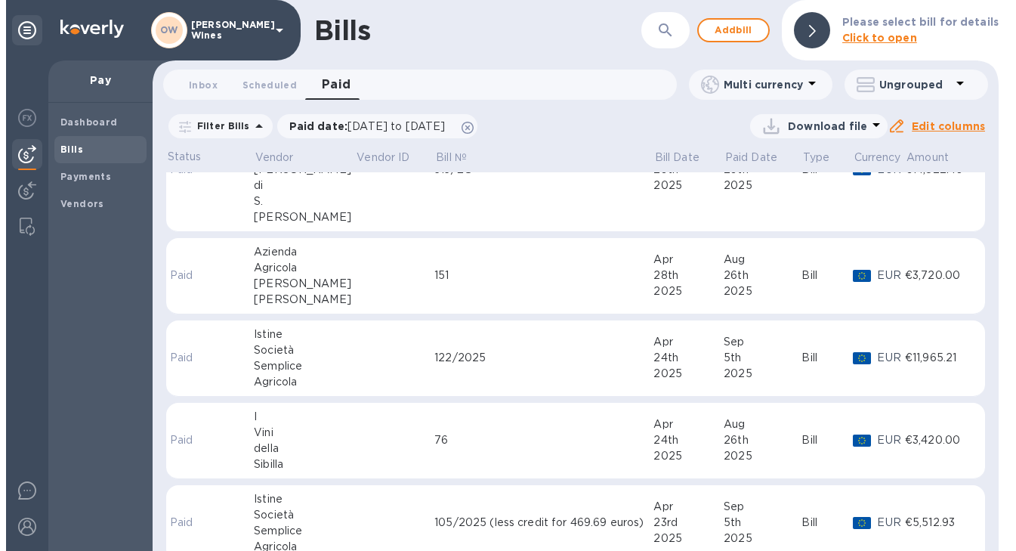
scroll to position [2591, 0]
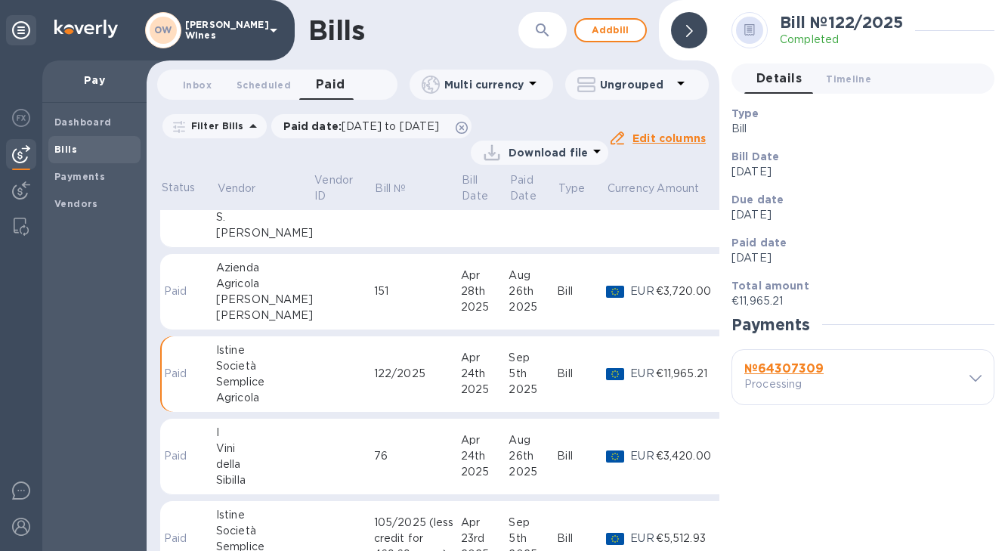
click at [806, 370] on b "№ 64307309" at bounding box center [783, 368] width 79 height 14
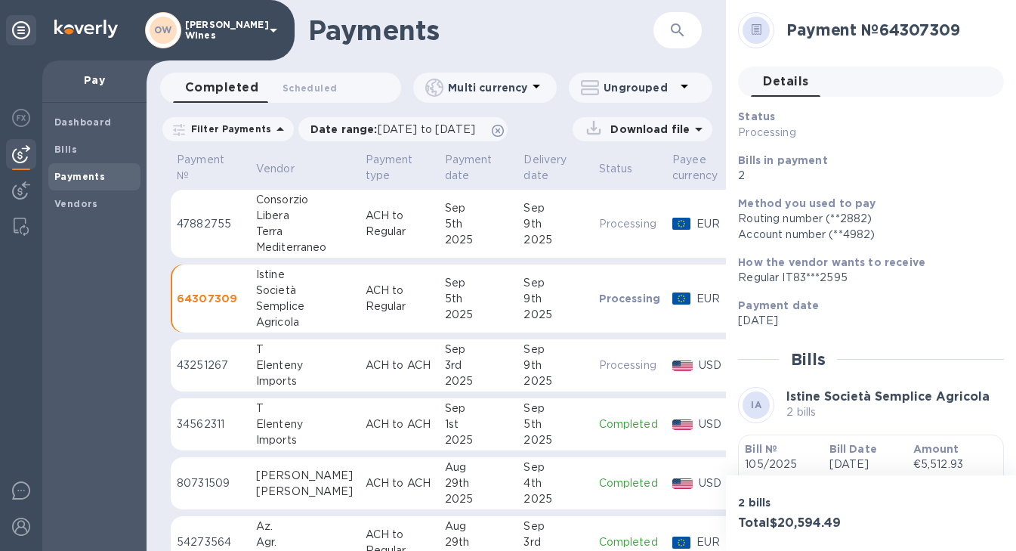
click at [772, 451] on b "Bill №" at bounding box center [761, 449] width 32 height 12
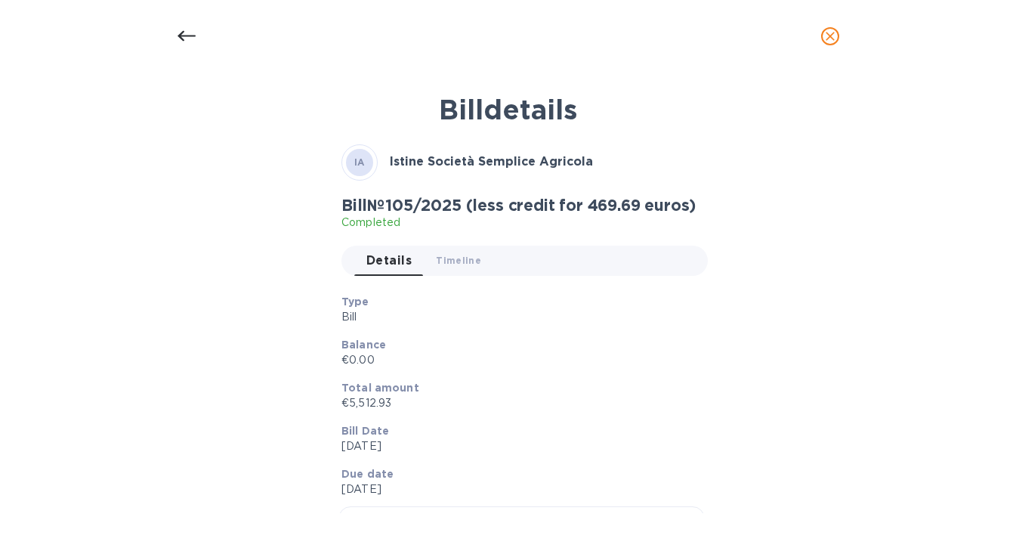
click at [185, 34] on icon at bounding box center [187, 36] width 18 height 18
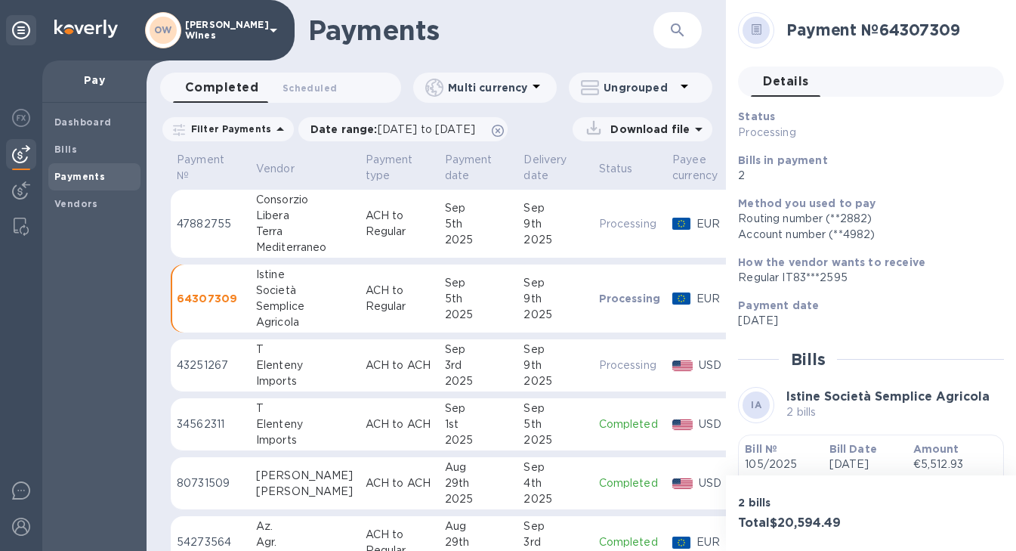
scroll to position [59, 0]
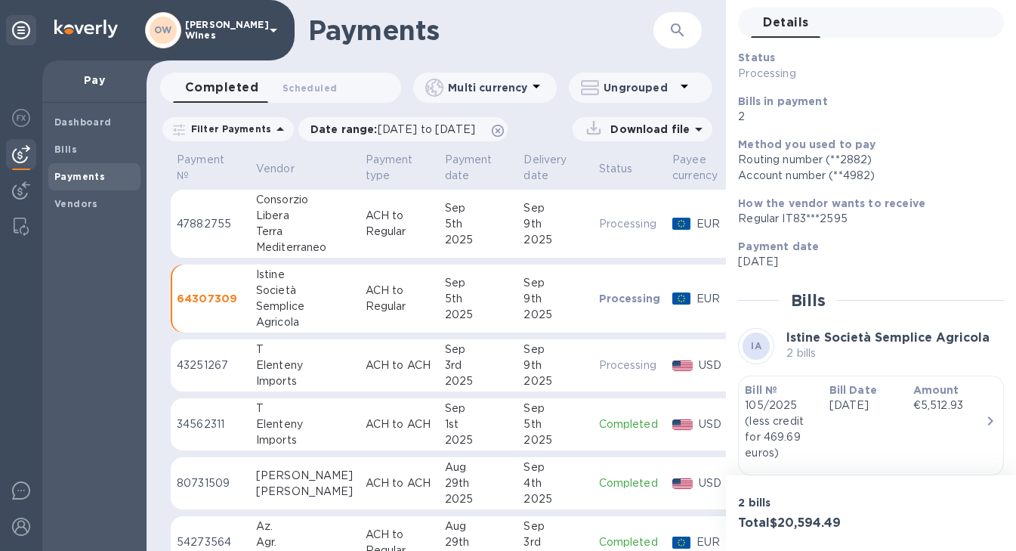
click at [283, 234] on div "Terra" at bounding box center [304, 232] width 97 height 16
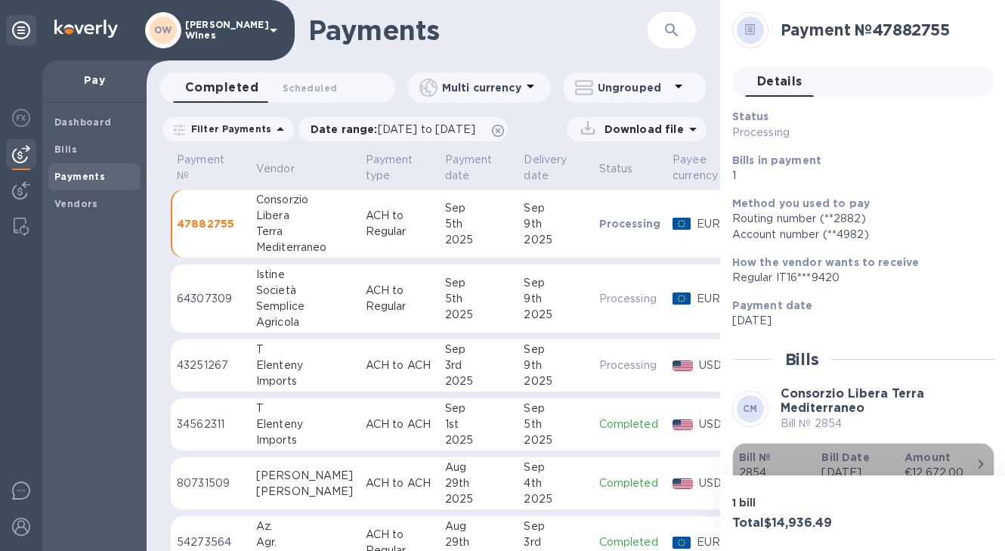
click at [759, 454] on b "Bill №" at bounding box center [755, 457] width 32 height 12
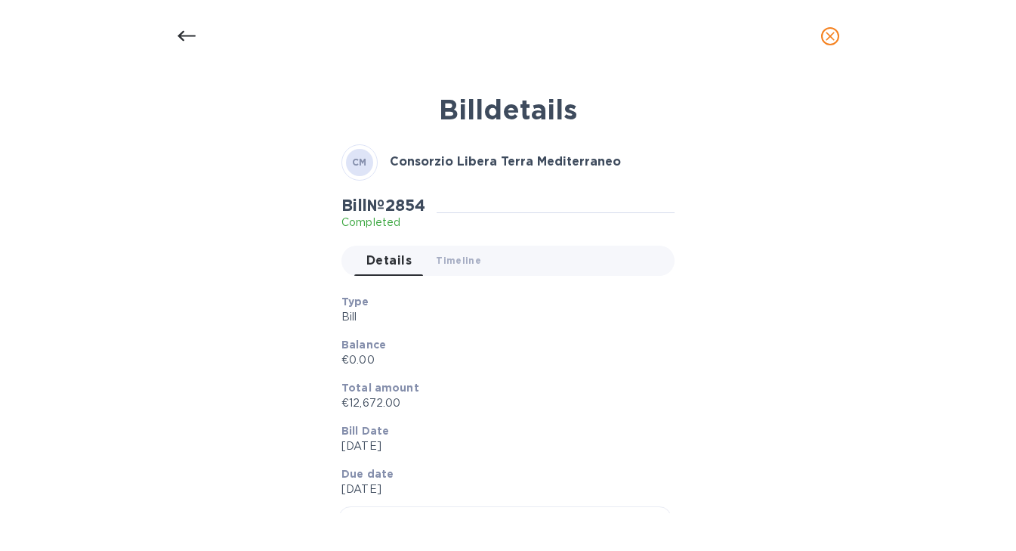
click at [187, 34] on icon at bounding box center [187, 36] width 18 height 18
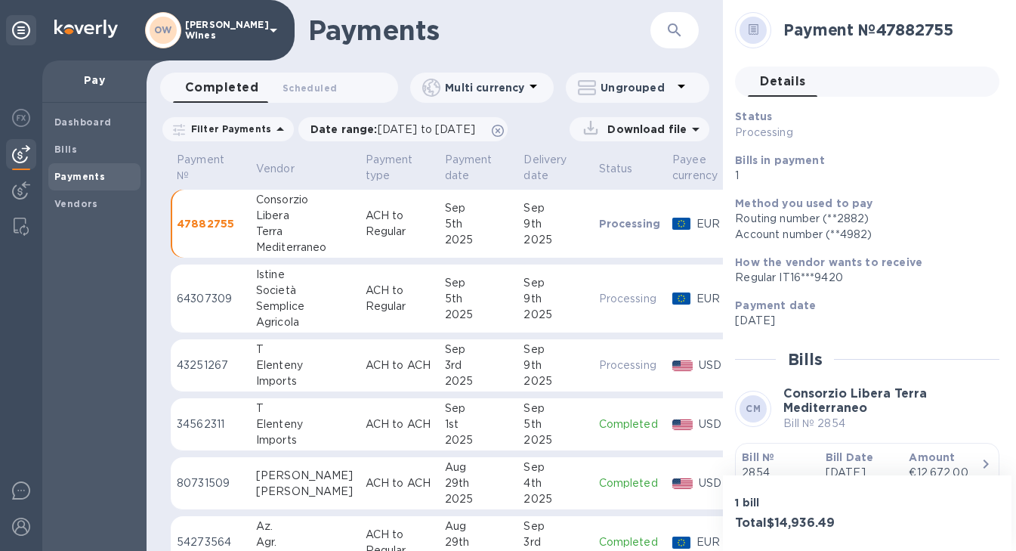
scroll to position [36, 0]
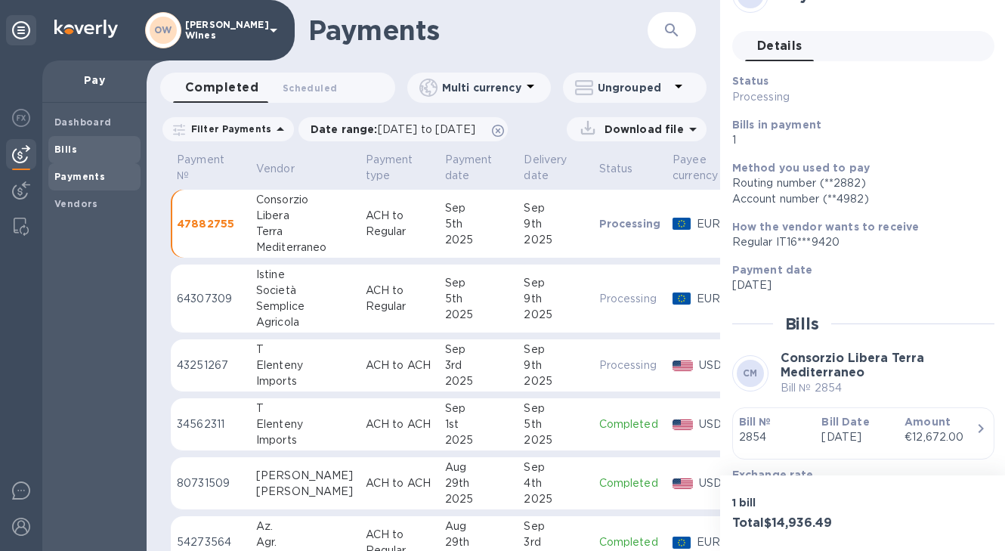
click at [80, 143] on span "Bills" at bounding box center [94, 149] width 80 height 15
